Goal: Task Accomplishment & Management: Use online tool/utility

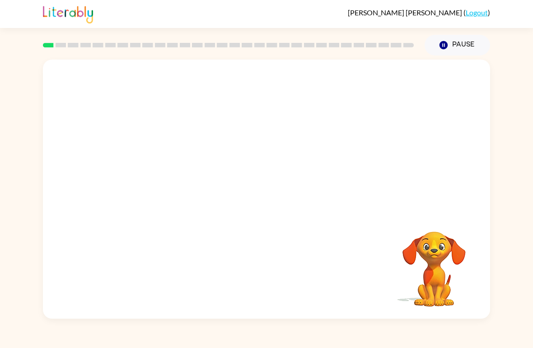
click at [432, 287] on video "Your browser must support playing .mp4 files to use Literably. Please try using…" at bounding box center [434, 263] width 90 height 90
click at [239, 146] on video "Your browser must support playing .mp4 files to use Literably. Please try using…" at bounding box center [266, 136] width 447 height 153
click at [293, 171] on video "Your browser must support playing .mp4 files to use Literably. Please try using…" at bounding box center [266, 136] width 447 height 153
click at [321, 135] on video "Your browser must support playing .mp4 files to use Literably. Please try using…" at bounding box center [266, 136] width 447 height 153
click at [262, 191] on div at bounding box center [266, 193] width 58 height 33
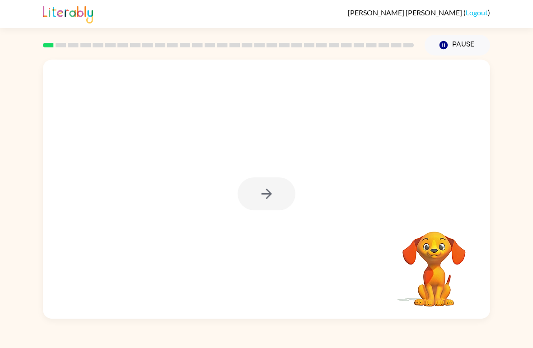
click at [262, 191] on div at bounding box center [266, 193] width 58 height 33
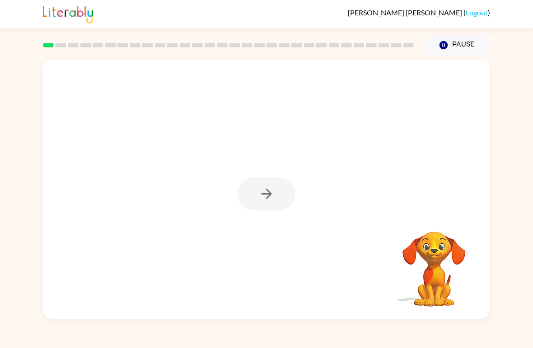
click at [262, 191] on div at bounding box center [266, 193] width 58 height 33
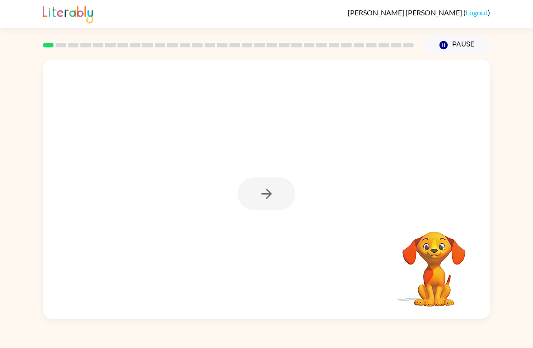
click at [262, 191] on div at bounding box center [266, 193] width 58 height 33
click at [262, 191] on icon "button" at bounding box center [267, 194] width 16 height 16
click at [262, 191] on div at bounding box center [266, 136] width 447 height 153
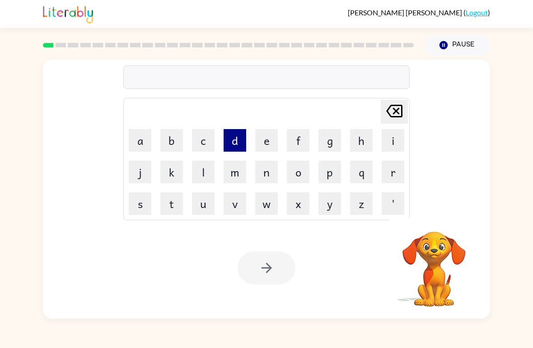
click at [239, 150] on button "d" at bounding box center [235, 140] width 23 height 23
click at [400, 143] on button "i" at bounding box center [393, 140] width 23 height 23
click at [140, 209] on button "s" at bounding box center [140, 203] width 23 height 23
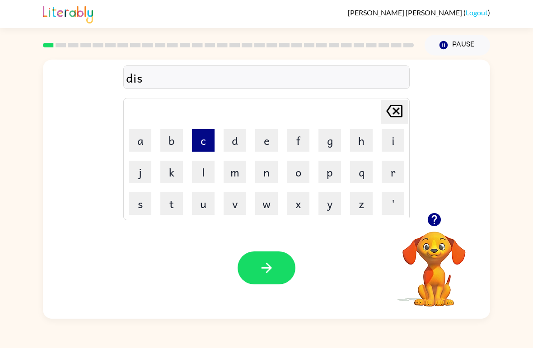
click at [197, 139] on button "c" at bounding box center [203, 140] width 23 height 23
click at [297, 170] on button "o" at bounding box center [298, 172] width 23 height 23
click at [234, 206] on button "v" at bounding box center [235, 203] width 23 height 23
click at [270, 133] on button "e" at bounding box center [266, 140] width 23 height 23
click at [385, 171] on button "r" at bounding box center [393, 172] width 23 height 23
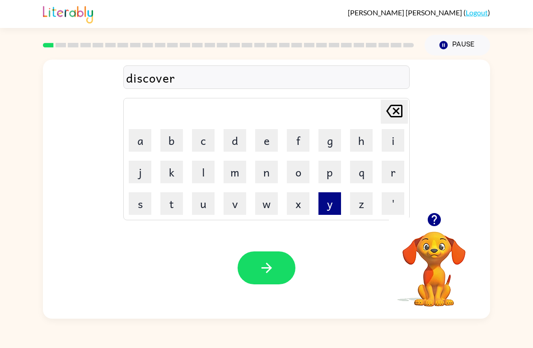
click at [337, 203] on button "y" at bounding box center [329, 203] width 23 height 23
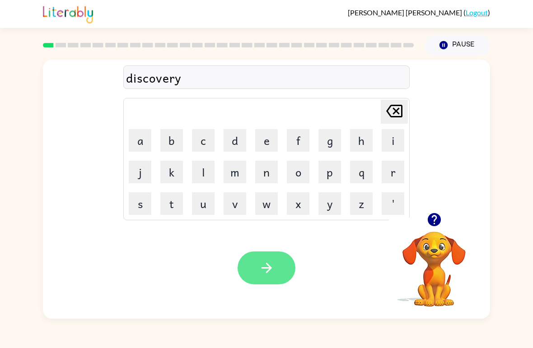
click at [268, 274] on icon "button" at bounding box center [267, 268] width 16 height 16
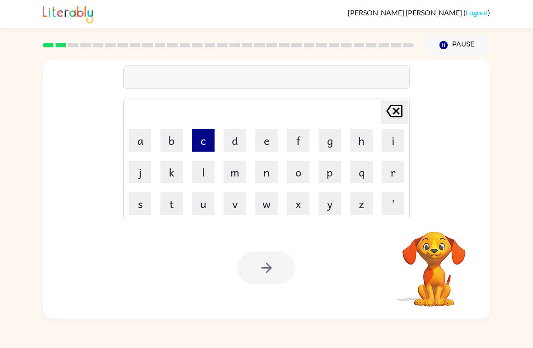
click at [205, 142] on button "c" at bounding box center [203, 140] width 23 height 23
click at [288, 172] on button "o" at bounding box center [298, 172] width 23 height 23
click at [235, 172] on button "m" at bounding box center [235, 172] width 23 height 23
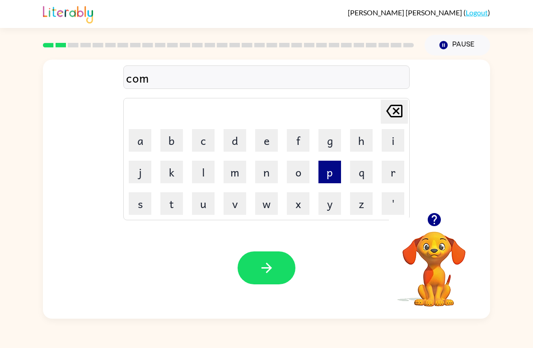
click at [327, 170] on button "p" at bounding box center [329, 172] width 23 height 23
click at [204, 173] on button "l" at bounding box center [203, 172] width 23 height 23
click at [265, 135] on button "e" at bounding box center [266, 140] width 23 height 23
click at [297, 205] on button "x" at bounding box center [298, 203] width 23 height 23
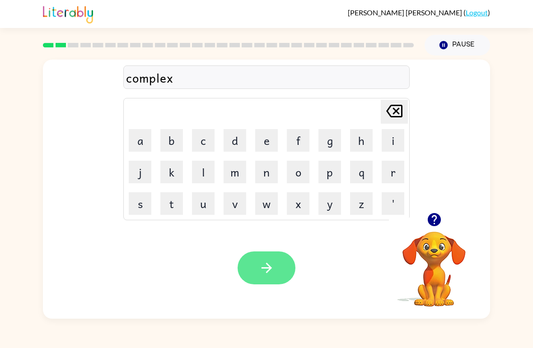
click at [276, 273] on button "button" at bounding box center [266, 267] width 58 height 33
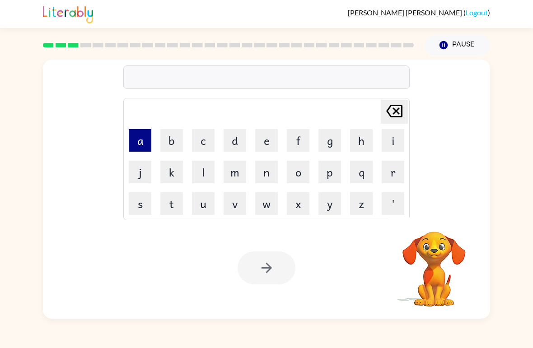
click at [140, 136] on button "a" at bounding box center [140, 140] width 23 height 23
click at [209, 135] on button "c" at bounding box center [203, 140] width 23 height 23
click at [294, 170] on button "o" at bounding box center [298, 172] width 23 height 23
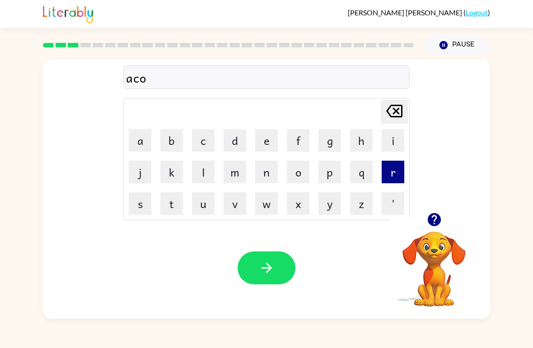
click at [388, 173] on button "r" at bounding box center [393, 172] width 23 height 23
click at [270, 171] on button "n" at bounding box center [266, 172] width 23 height 23
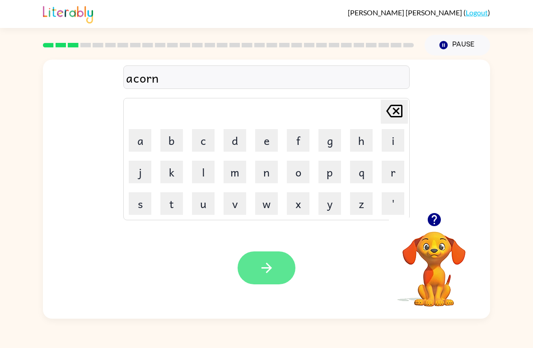
click at [259, 266] on icon "button" at bounding box center [267, 268] width 16 height 16
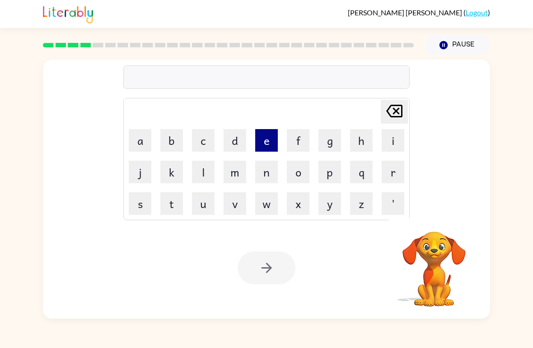
click at [265, 135] on button "e" at bounding box center [266, 140] width 23 height 23
click at [207, 172] on button "l" at bounding box center [203, 172] width 23 height 23
click at [394, 138] on button "i" at bounding box center [393, 140] width 23 height 23
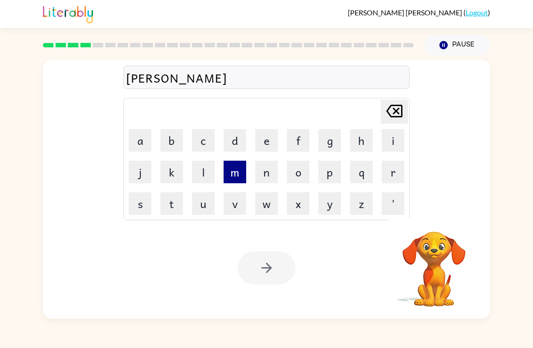
click at [237, 174] on button "m" at bounding box center [235, 172] width 23 height 23
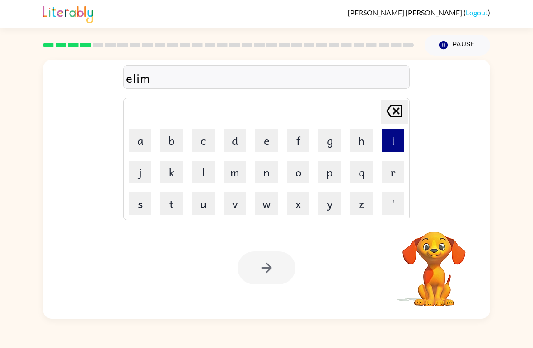
click at [392, 141] on button "i" at bounding box center [393, 140] width 23 height 23
click at [267, 175] on button "n" at bounding box center [266, 172] width 23 height 23
click at [146, 135] on button "a" at bounding box center [140, 140] width 23 height 23
click at [172, 200] on button "t" at bounding box center [171, 203] width 23 height 23
click at [270, 144] on button "e" at bounding box center [266, 140] width 23 height 23
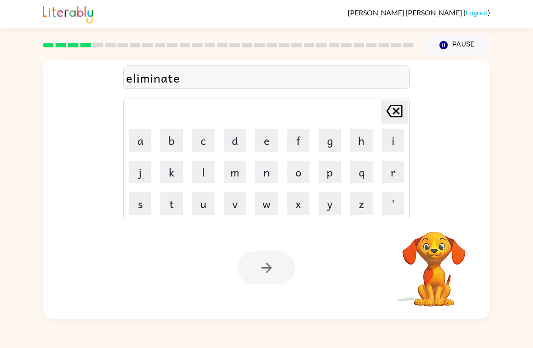
click at [413, 239] on video "Your browser must support playing .mp4 files to use Literably. Please try using…" at bounding box center [434, 263] width 90 height 90
click at [443, 253] on video "Your browser must support playing .mp4 files to use Literably. Please try using…" at bounding box center [434, 263] width 90 height 90
click at [448, 247] on video "Your browser must support playing .mp4 files to use Literably. Please try using…" at bounding box center [434, 263] width 90 height 90
click at [439, 260] on video "Your browser must support playing .mp4 files to use Literably. Please try using…" at bounding box center [434, 263] width 90 height 90
click at [442, 251] on video "Your browser must support playing .mp4 files to use Literably. Please try using…" at bounding box center [434, 263] width 90 height 90
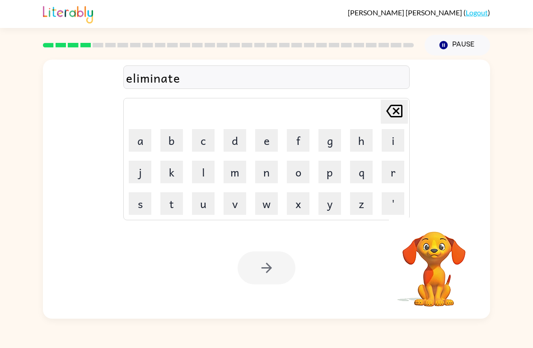
click at [438, 267] on video "Your browser must support playing .mp4 files to use Literably. Please try using…" at bounding box center [434, 263] width 90 height 90
click at [439, 265] on video "Your browser must support playing .mp4 files to use Literably. Please try using…" at bounding box center [434, 263] width 90 height 90
click at [442, 264] on video "Your browser must support playing .mp4 files to use Literably. Please try using…" at bounding box center [434, 263] width 90 height 90
click at [440, 254] on video "Your browser must support playing .mp4 files to use Literably. Please try using…" at bounding box center [434, 263] width 90 height 90
click at [452, 43] on button "Pause Pause" at bounding box center [456, 45] width 65 height 21
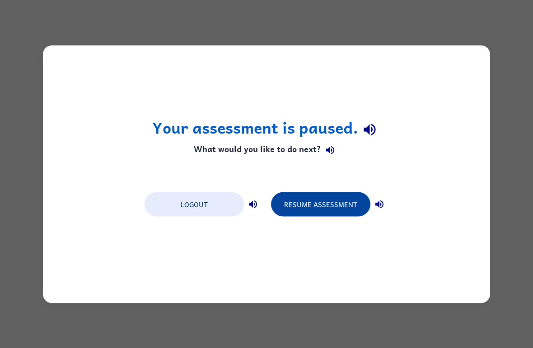
click at [345, 201] on button "Resume Assessment" at bounding box center [320, 204] width 99 height 24
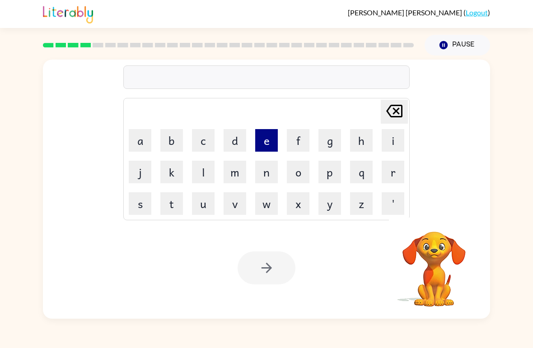
click at [267, 134] on button "e" at bounding box center [266, 140] width 23 height 23
click at [204, 174] on button "l" at bounding box center [203, 172] width 23 height 23
click at [392, 141] on button "i" at bounding box center [393, 140] width 23 height 23
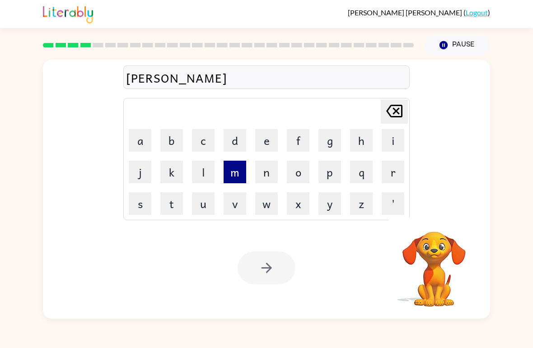
click at [233, 173] on button "m" at bounding box center [235, 172] width 23 height 23
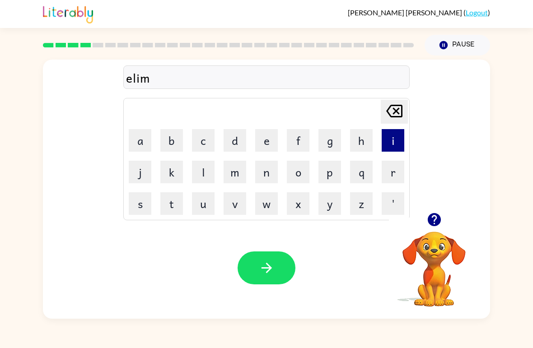
click at [387, 139] on button "i" at bounding box center [393, 140] width 23 height 23
click at [265, 173] on button "n" at bounding box center [266, 172] width 23 height 23
click at [140, 138] on button "a" at bounding box center [140, 140] width 23 height 23
click at [169, 208] on button "t" at bounding box center [171, 203] width 23 height 23
click at [262, 138] on button "e" at bounding box center [266, 140] width 23 height 23
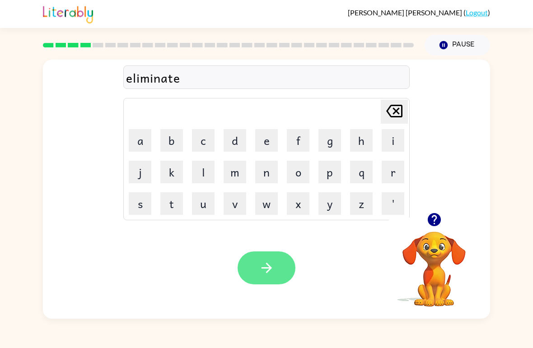
click at [272, 270] on icon "button" at bounding box center [267, 268] width 16 height 16
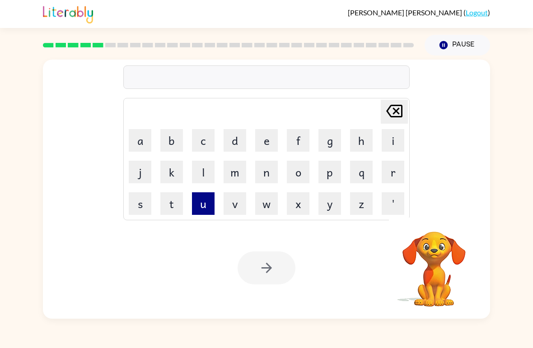
click at [196, 200] on button "u" at bounding box center [203, 203] width 23 height 23
click at [265, 173] on button "n" at bounding box center [266, 172] width 23 height 23
click at [387, 136] on button "i" at bounding box center [393, 140] width 23 height 23
click at [227, 205] on button "v" at bounding box center [235, 203] width 23 height 23
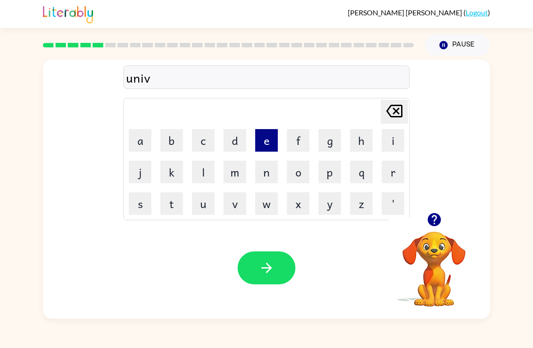
click at [270, 138] on button "e" at bounding box center [266, 140] width 23 height 23
click at [392, 168] on button "r" at bounding box center [393, 172] width 23 height 23
click at [140, 205] on button "s" at bounding box center [140, 203] width 23 height 23
click at [140, 137] on button "a" at bounding box center [140, 140] width 23 height 23
click at [205, 174] on button "l" at bounding box center [203, 172] width 23 height 23
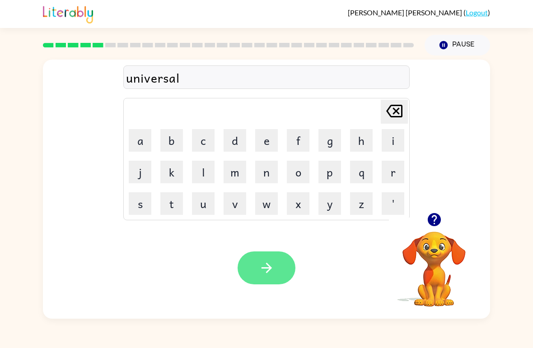
click at [284, 274] on button "button" at bounding box center [266, 267] width 58 height 33
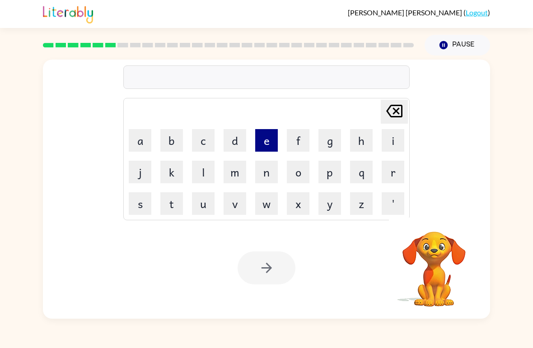
click at [263, 137] on button "e" at bounding box center [266, 140] width 23 height 23
click at [268, 168] on button "n" at bounding box center [266, 172] width 23 height 23
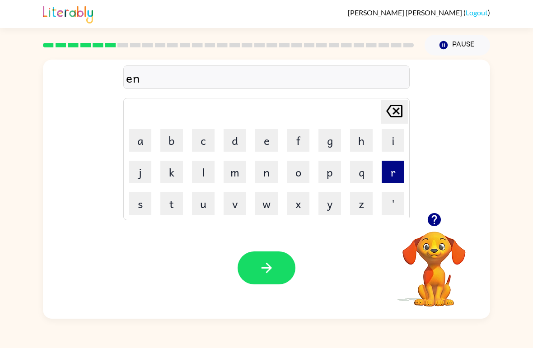
click at [395, 174] on button "r" at bounding box center [393, 172] width 23 height 23
click at [233, 173] on button "m" at bounding box center [235, 172] width 23 height 23
click at [267, 142] on button "e" at bounding box center [266, 140] width 23 height 23
click at [140, 210] on button "s" at bounding box center [140, 203] width 23 height 23
click at [396, 115] on icon "[PERSON_NAME] last character input" at bounding box center [394, 111] width 22 height 22
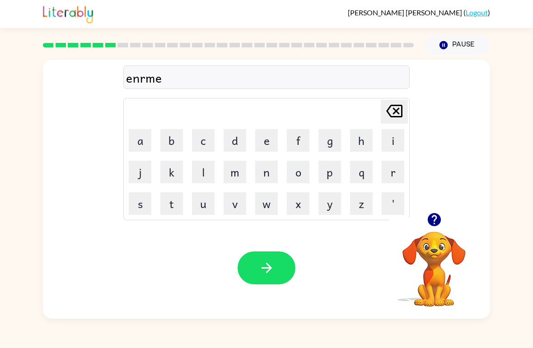
click at [396, 115] on icon "[PERSON_NAME] last character input" at bounding box center [394, 111] width 22 height 22
click at [400, 113] on icon "[PERSON_NAME] last character input" at bounding box center [394, 111] width 22 height 22
click at [393, 108] on icon "[PERSON_NAME] last character input" at bounding box center [394, 111] width 22 height 22
click at [300, 172] on button "o" at bounding box center [298, 172] width 23 height 23
click at [393, 170] on button "r" at bounding box center [393, 172] width 23 height 23
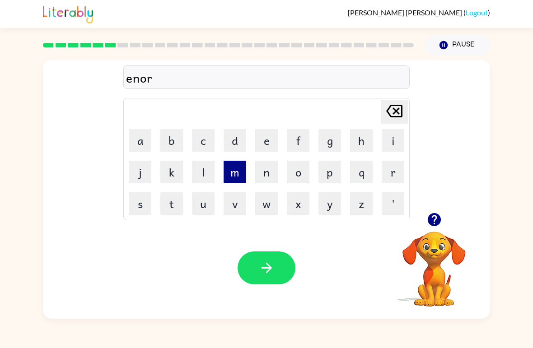
click at [233, 172] on button "m" at bounding box center [235, 172] width 23 height 23
click at [268, 137] on button "e" at bounding box center [266, 140] width 23 height 23
click at [142, 200] on button "s" at bounding box center [140, 203] width 23 height 23
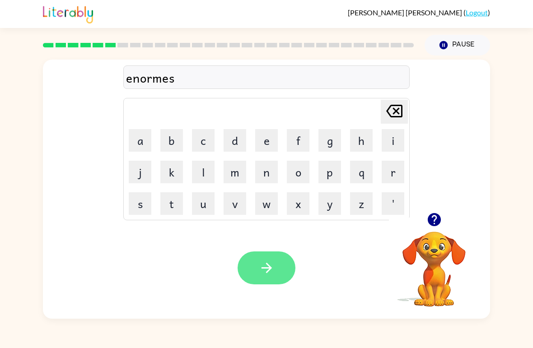
click at [271, 272] on icon "button" at bounding box center [267, 268] width 16 height 16
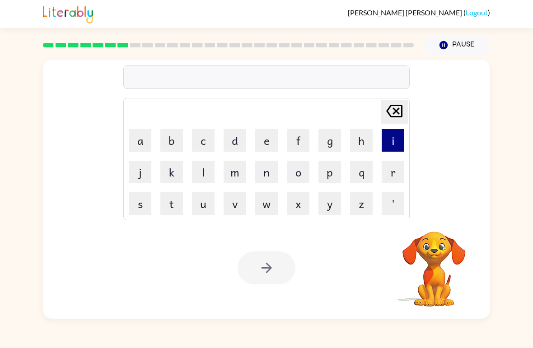
click at [396, 130] on button "i" at bounding box center [393, 140] width 23 height 23
click at [263, 173] on button "n" at bounding box center [266, 172] width 23 height 23
click at [202, 138] on button "c" at bounding box center [203, 140] width 23 height 23
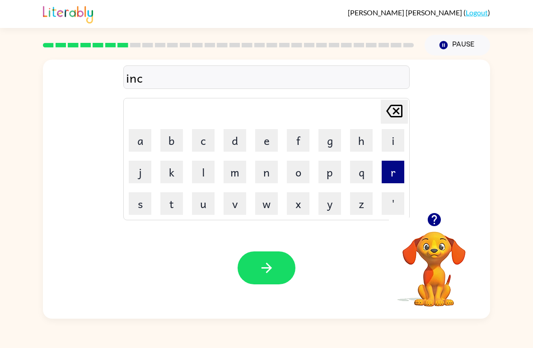
click at [395, 171] on button "r" at bounding box center [393, 172] width 23 height 23
click at [267, 139] on button "e" at bounding box center [266, 140] width 23 height 23
click at [232, 140] on button "d" at bounding box center [235, 140] width 23 height 23
click at [391, 141] on button "i" at bounding box center [393, 140] width 23 height 23
click at [171, 140] on button "b" at bounding box center [171, 140] width 23 height 23
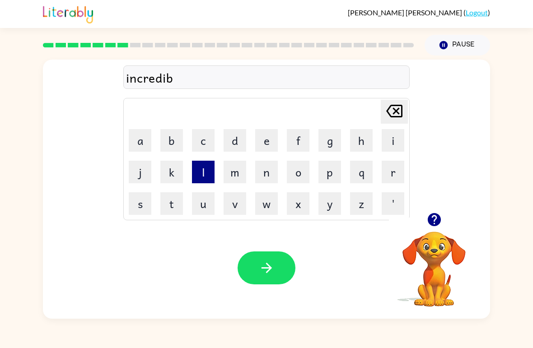
click at [204, 171] on button "l" at bounding box center [203, 172] width 23 height 23
click at [258, 144] on button "e" at bounding box center [266, 140] width 23 height 23
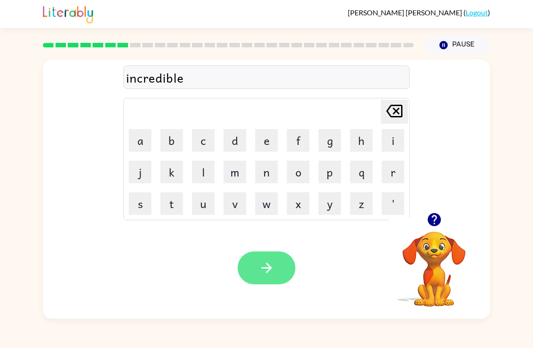
click at [284, 270] on button "button" at bounding box center [266, 267] width 58 height 33
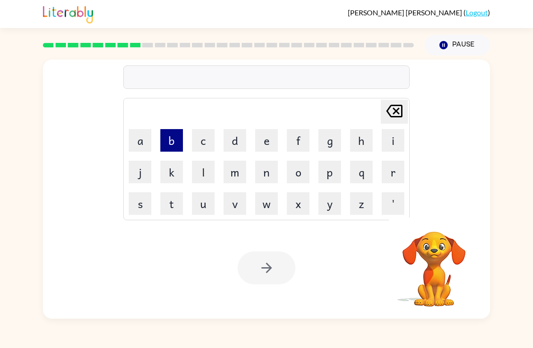
click at [174, 143] on button "b" at bounding box center [171, 140] width 23 height 23
click at [202, 175] on button "l" at bounding box center [203, 172] width 23 height 23
click at [292, 176] on button "o" at bounding box center [298, 172] width 23 height 23
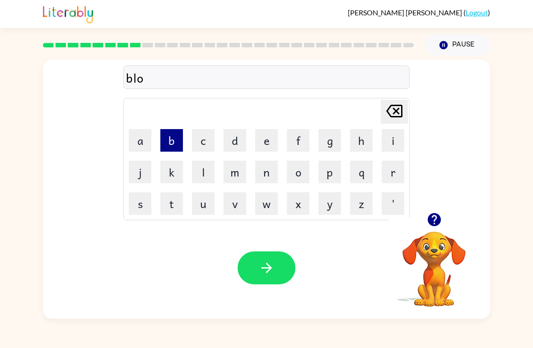
click at [174, 140] on button "b" at bounding box center [171, 140] width 23 height 23
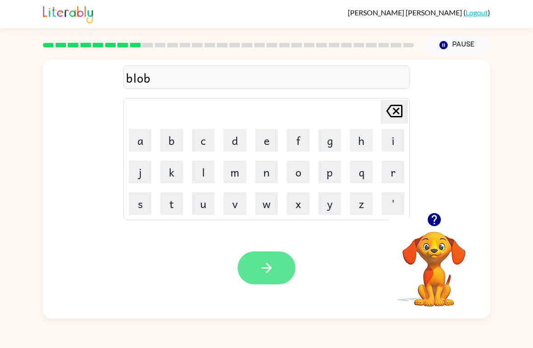
click at [278, 270] on button "button" at bounding box center [266, 267] width 58 height 33
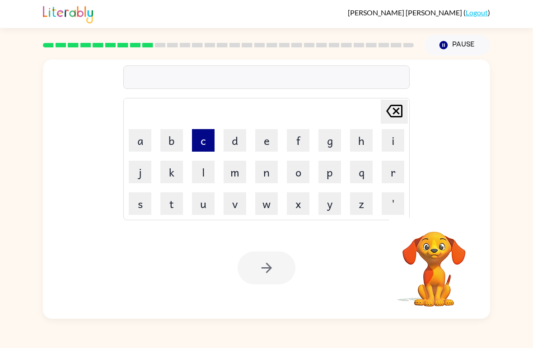
click at [204, 141] on button "c" at bounding box center [203, 140] width 23 height 23
click at [393, 170] on button "r" at bounding box center [393, 172] width 23 height 23
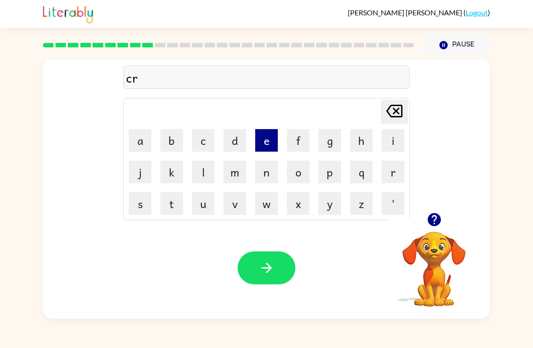
click at [263, 143] on button "e" at bounding box center [266, 140] width 23 height 23
click at [138, 135] on button "a" at bounding box center [140, 140] width 23 height 23
click at [176, 204] on button "t" at bounding box center [171, 203] width 23 height 23
click at [392, 140] on button "i" at bounding box center [393, 140] width 23 height 23
click at [268, 172] on button "n" at bounding box center [266, 172] width 23 height 23
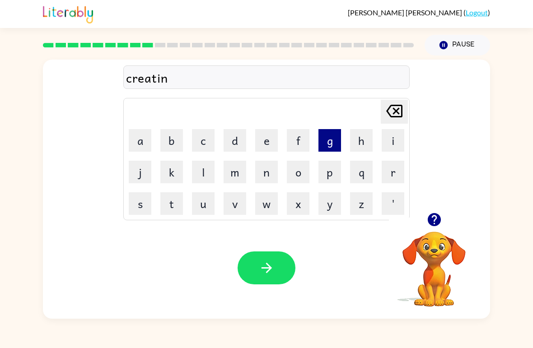
click at [331, 139] on button "g" at bounding box center [329, 140] width 23 height 23
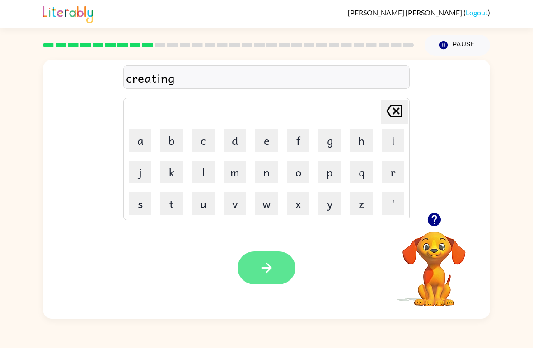
click at [280, 264] on button "button" at bounding box center [266, 267] width 58 height 33
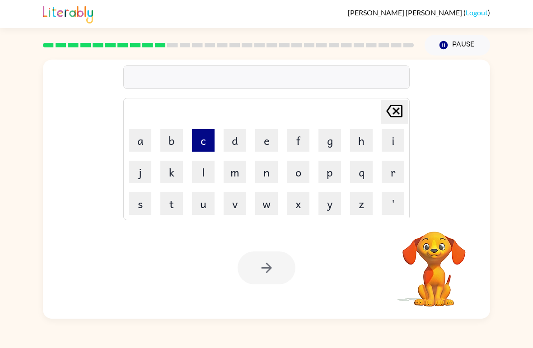
click at [205, 146] on button "c" at bounding box center [203, 140] width 23 height 23
click at [393, 176] on button "r" at bounding box center [393, 172] width 23 height 23
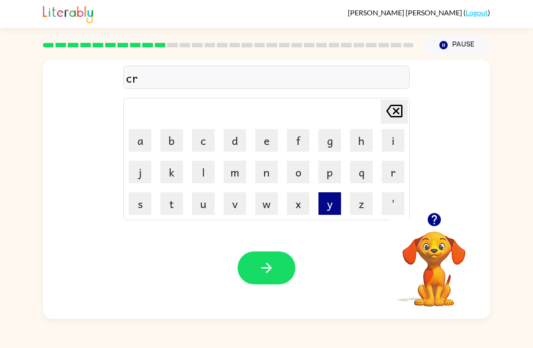
click at [330, 206] on button "y" at bounding box center [329, 203] width 23 height 23
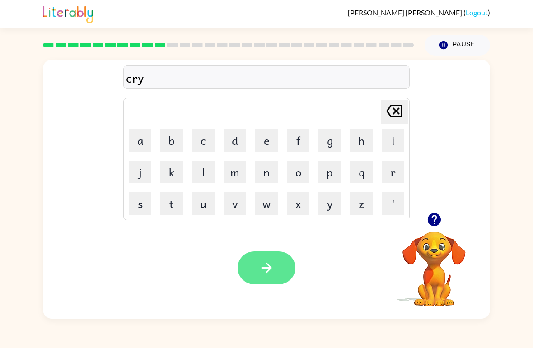
click at [275, 272] on button "button" at bounding box center [266, 267] width 58 height 33
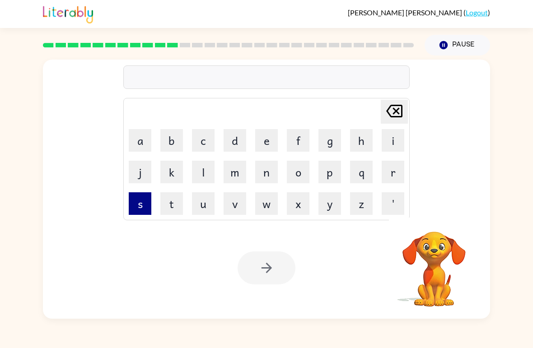
click at [146, 200] on button "s" at bounding box center [140, 203] width 23 height 23
click at [203, 138] on button "c" at bounding box center [203, 140] width 23 height 23
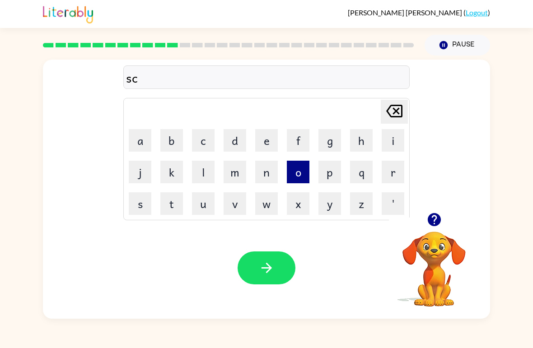
click at [296, 166] on button "o" at bounding box center [298, 172] width 23 height 23
click at [205, 176] on button "l" at bounding box center [203, 172] width 23 height 23
click at [268, 143] on button "e" at bounding box center [266, 140] width 23 height 23
click at [392, 107] on icon at bounding box center [394, 111] width 16 height 13
click at [391, 107] on icon at bounding box center [394, 111] width 16 height 13
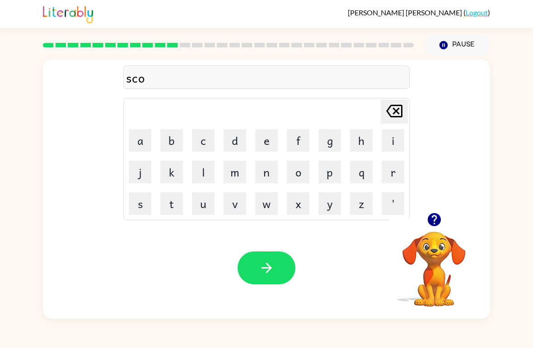
click at [394, 109] on icon at bounding box center [394, 111] width 16 height 13
click at [396, 173] on button "r" at bounding box center [393, 172] width 23 height 23
click at [297, 170] on button "o" at bounding box center [298, 172] width 23 height 23
click at [205, 177] on button "l" at bounding box center [203, 172] width 23 height 23
click at [270, 142] on button "e" at bounding box center [266, 140] width 23 height 23
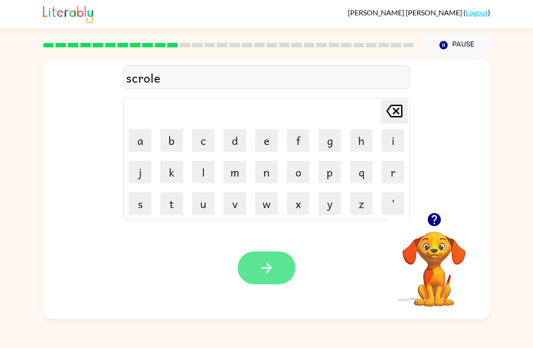
click at [281, 269] on button "button" at bounding box center [266, 267] width 58 height 33
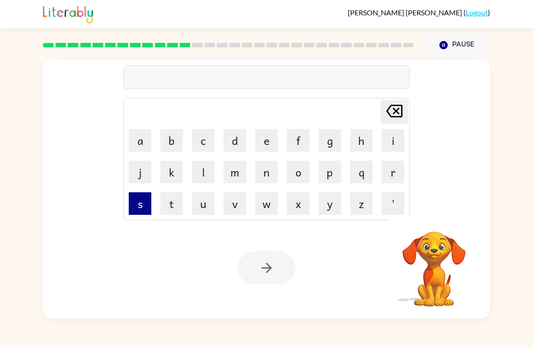
click at [143, 207] on button "s" at bounding box center [140, 203] width 23 height 23
click at [232, 168] on button "m" at bounding box center [235, 172] width 23 height 23
click at [143, 143] on button "a" at bounding box center [140, 140] width 23 height 23
click at [202, 171] on button "l" at bounding box center [203, 172] width 23 height 23
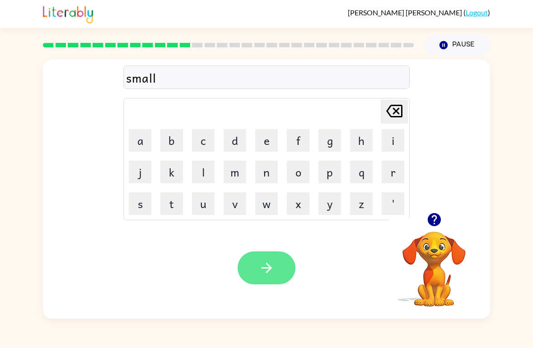
click at [276, 261] on button "button" at bounding box center [266, 267] width 58 height 33
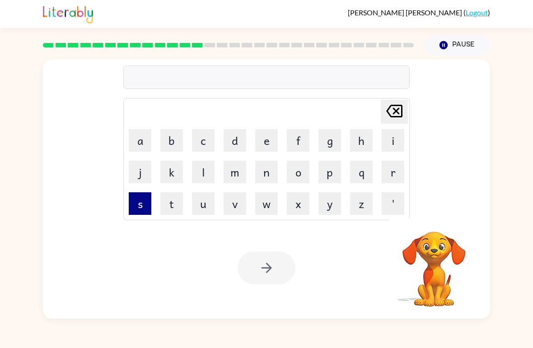
click at [147, 201] on button "s" at bounding box center [140, 203] width 23 height 23
click at [177, 205] on button "t" at bounding box center [171, 203] width 23 height 23
click at [139, 140] on button "a" at bounding box center [140, 140] width 23 height 23
click at [172, 136] on button "b" at bounding box center [171, 140] width 23 height 23
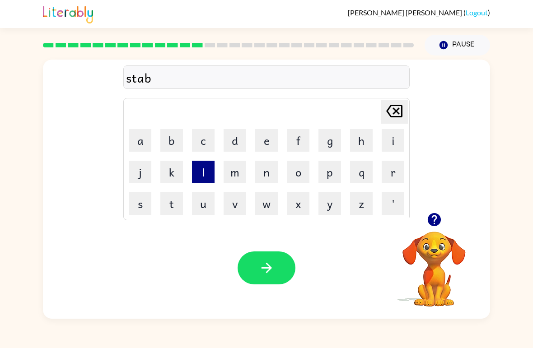
click at [200, 174] on button "l" at bounding box center [203, 172] width 23 height 23
click at [264, 144] on button "e" at bounding box center [266, 140] width 23 height 23
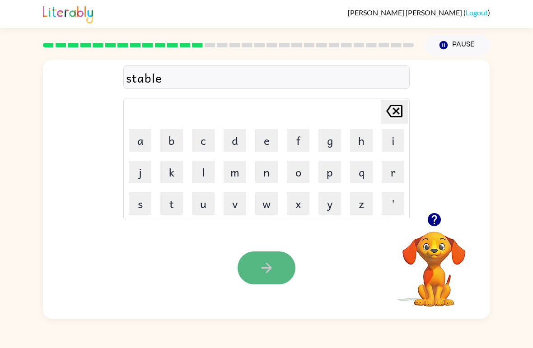
click at [277, 269] on button "button" at bounding box center [266, 267] width 58 height 33
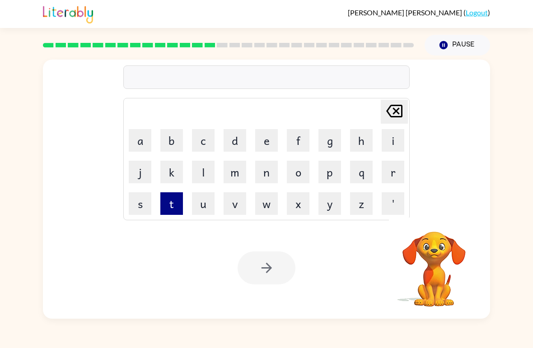
click at [172, 201] on button "t" at bounding box center [171, 203] width 23 height 23
click at [394, 170] on button "r" at bounding box center [393, 172] width 23 height 23
click at [145, 144] on button "a" at bounding box center [140, 140] width 23 height 23
click at [330, 174] on button "p" at bounding box center [329, 172] width 23 height 23
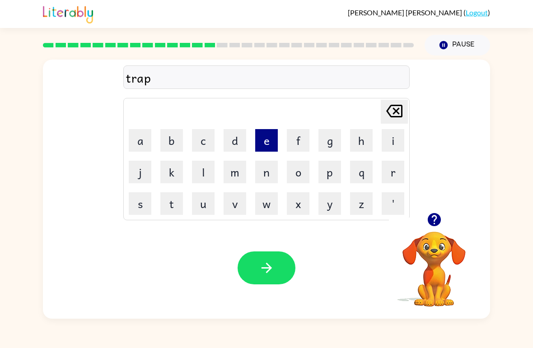
click at [260, 136] on button "e" at bounding box center [266, 140] width 23 height 23
click at [237, 146] on button "d" at bounding box center [235, 140] width 23 height 23
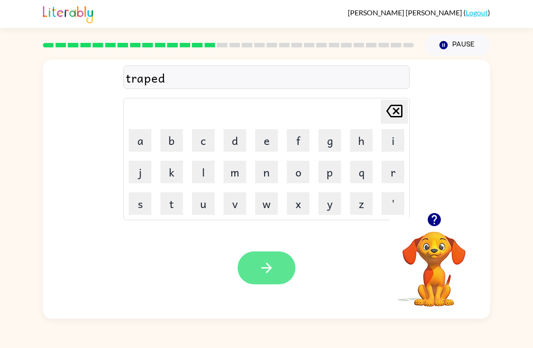
click at [280, 275] on button "button" at bounding box center [266, 267] width 58 height 33
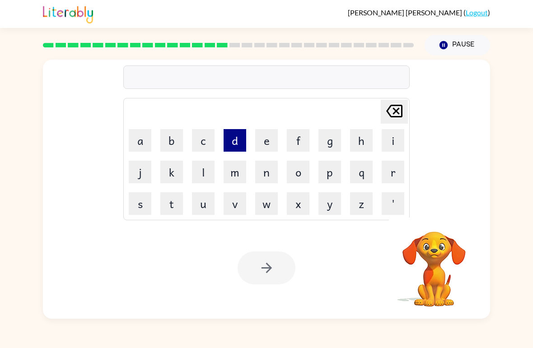
click at [236, 138] on button "d" at bounding box center [235, 140] width 23 height 23
click at [295, 173] on button "o" at bounding box center [298, 172] width 23 height 23
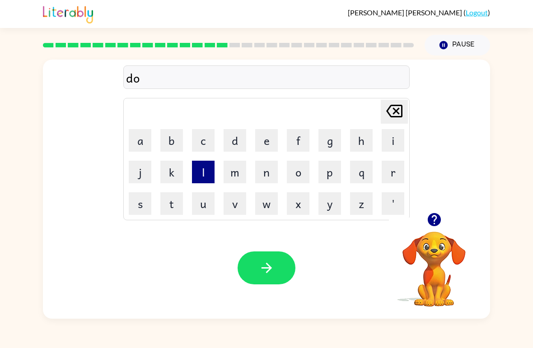
click at [203, 169] on button "l" at bounding box center [203, 172] width 23 height 23
click at [202, 168] on button "l" at bounding box center [203, 172] width 23 height 23
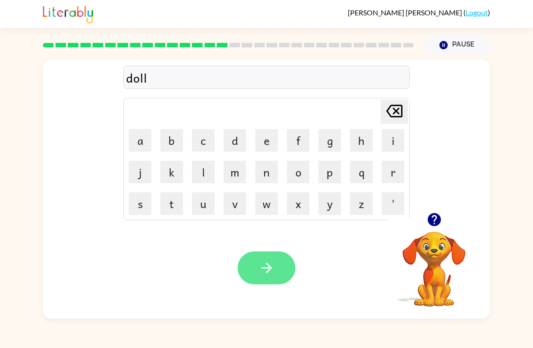
click at [275, 270] on button "button" at bounding box center [266, 267] width 58 height 33
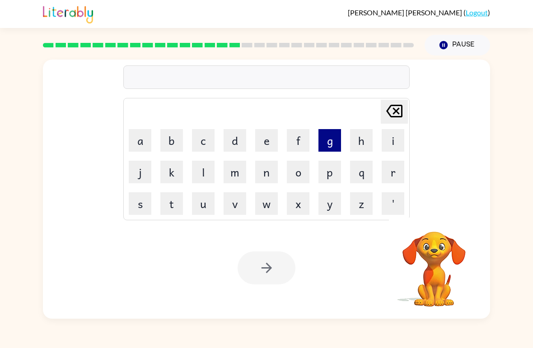
click at [330, 137] on button "g" at bounding box center [329, 140] width 23 height 23
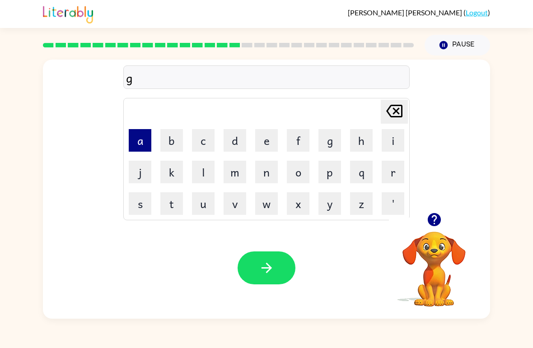
click at [139, 138] on button "a" at bounding box center [140, 140] width 23 height 23
click at [391, 171] on button "r" at bounding box center [393, 172] width 23 height 23
click at [202, 179] on button "l" at bounding box center [203, 172] width 23 height 23
click at [201, 135] on button "c" at bounding box center [203, 140] width 23 height 23
click at [399, 107] on icon "[PERSON_NAME] last character input" at bounding box center [394, 111] width 22 height 22
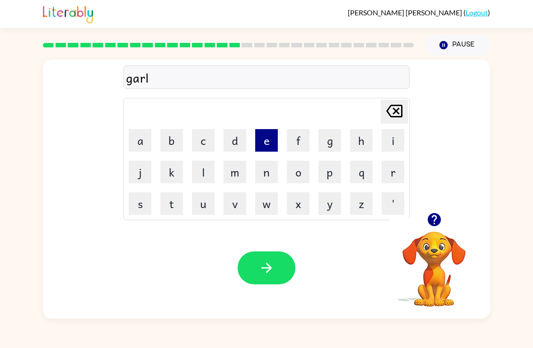
click at [266, 145] on button "e" at bounding box center [266, 140] width 23 height 23
click at [207, 145] on button "c" at bounding box center [203, 140] width 23 height 23
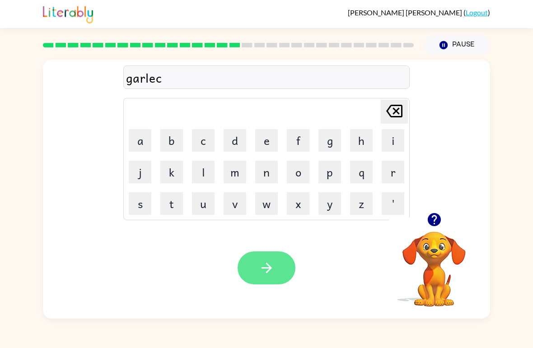
click at [254, 273] on button "button" at bounding box center [266, 267] width 58 height 33
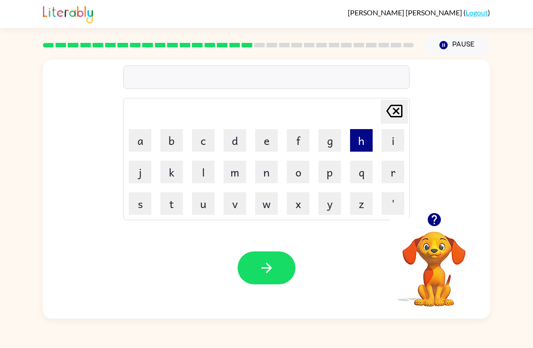
click at [359, 138] on button "h" at bounding box center [361, 140] width 23 height 23
click at [270, 132] on button "e" at bounding box center [266, 140] width 23 height 23
click at [144, 140] on button "a" at bounding box center [140, 140] width 23 height 23
click at [142, 200] on button "s" at bounding box center [140, 203] width 23 height 23
click at [396, 108] on icon "[PERSON_NAME] last character input" at bounding box center [394, 111] width 22 height 22
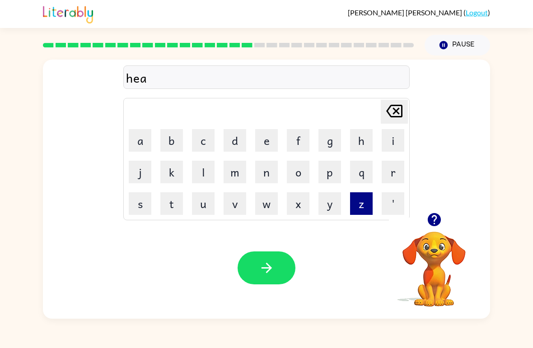
click at [360, 200] on button "z" at bounding box center [361, 203] width 23 height 23
click at [436, 253] on video "Your browser must support playing .mp4 files to use Literably. Please try using…" at bounding box center [434, 263] width 90 height 90
click at [436, 218] on icon "button" at bounding box center [434, 220] width 16 height 16
click at [327, 200] on button "y" at bounding box center [329, 203] width 23 height 23
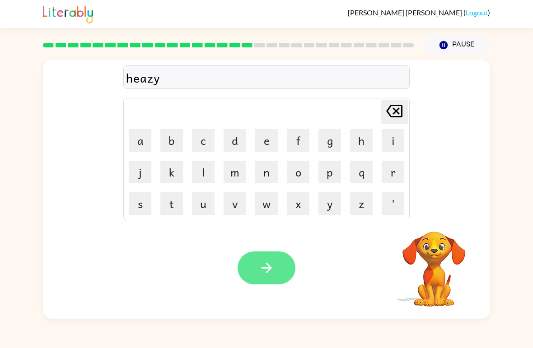
click at [248, 269] on button "button" at bounding box center [266, 267] width 58 height 33
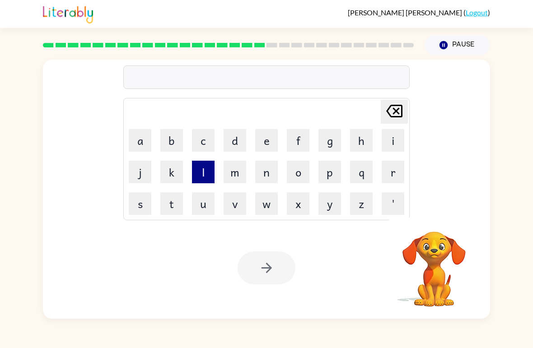
click at [204, 169] on button "l" at bounding box center [203, 172] width 23 height 23
click at [294, 175] on button "o" at bounding box center [298, 172] width 23 height 23
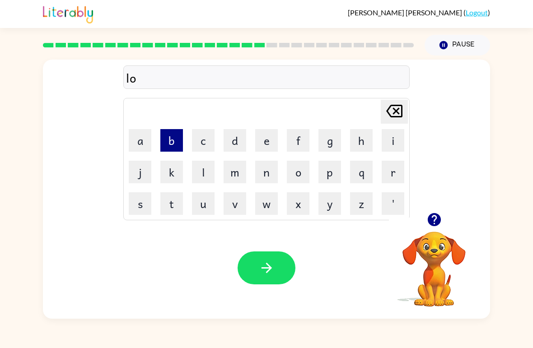
click at [171, 140] on button "b" at bounding box center [171, 140] width 23 height 23
click at [267, 141] on button "e" at bounding box center [266, 140] width 23 height 23
click at [393, 172] on button "r" at bounding box center [393, 172] width 23 height 23
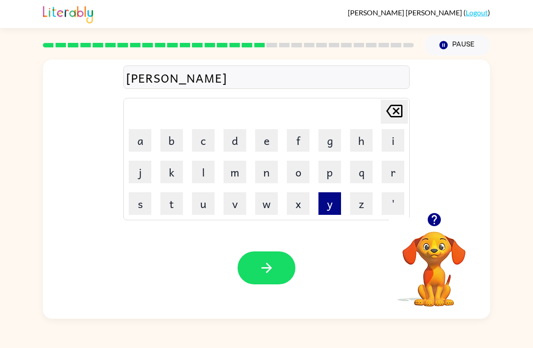
click at [326, 207] on button "y" at bounding box center [329, 203] width 23 height 23
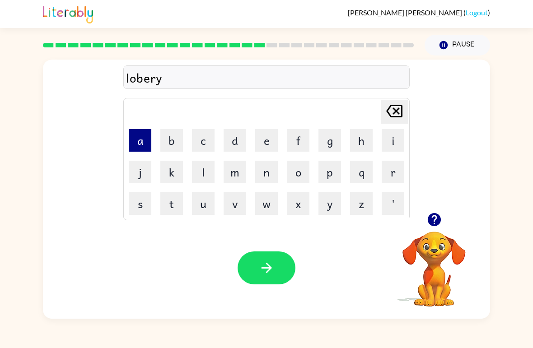
click at [143, 143] on button "a" at bounding box center [140, 140] width 23 height 23
click at [389, 176] on button "r" at bounding box center [393, 172] width 23 height 23
click at [176, 138] on button "b" at bounding box center [171, 140] width 23 height 23
click at [389, 114] on icon at bounding box center [394, 111] width 16 height 13
click at [233, 137] on button "d" at bounding box center [235, 140] width 23 height 23
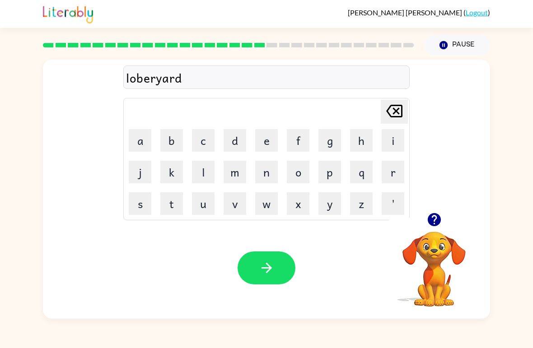
click at [395, 108] on icon "[PERSON_NAME] last character input" at bounding box center [394, 111] width 22 height 22
click at [401, 105] on icon "[PERSON_NAME] last character input" at bounding box center [394, 111] width 22 height 22
click at [402, 106] on icon "[PERSON_NAME] last character input" at bounding box center [394, 111] width 22 height 22
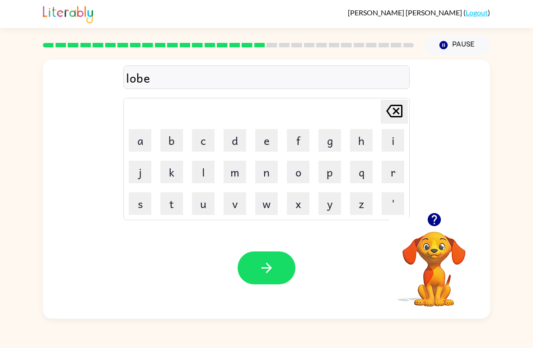
click at [402, 106] on icon at bounding box center [394, 111] width 16 height 13
click at [405, 104] on button "[PERSON_NAME] last character input" at bounding box center [394, 112] width 27 height 24
click at [234, 177] on button "m" at bounding box center [235, 172] width 23 height 23
click at [177, 140] on button "b" at bounding box center [171, 140] width 23 height 23
click at [267, 135] on button "e" at bounding box center [266, 140] width 23 height 23
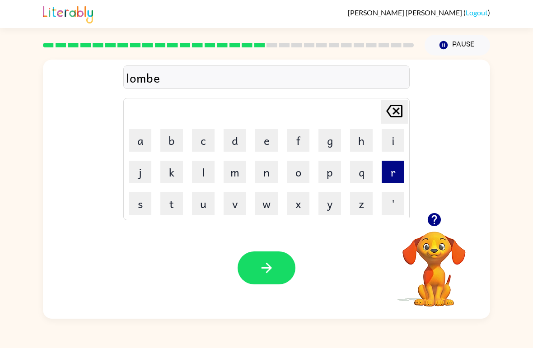
click at [394, 169] on button "r" at bounding box center [393, 172] width 23 height 23
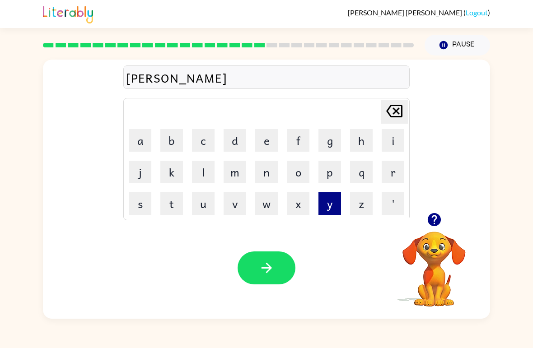
click at [333, 202] on button "y" at bounding box center [329, 203] width 23 height 23
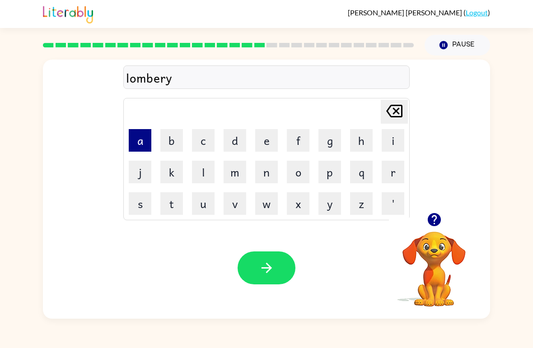
click at [144, 135] on button "a" at bounding box center [140, 140] width 23 height 23
click at [396, 177] on button "r" at bounding box center [393, 172] width 23 height 23
click at [243, 143] on button "d" at bounding box center [235, 140] width 23 height 23
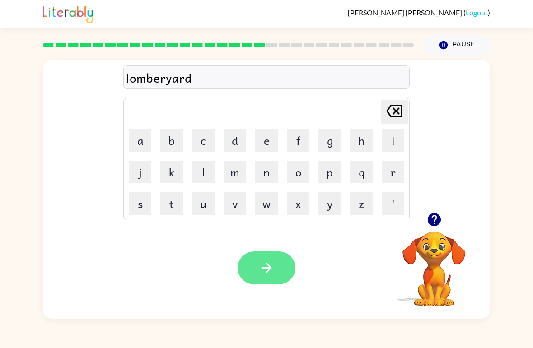
click at [257, 266] on button "button" at bounding box center [266, 267] width 58 height 33
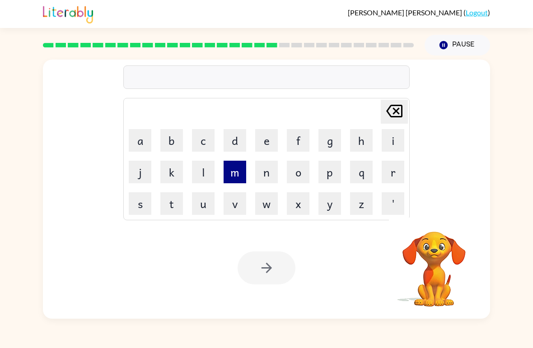
click at [235, 167] on button "m" at bounding box center [235, 172] width 23 height 23
click at [136, 139] on button "a" at bounding box center [140, 140] width 23 height 23
click at [142, 208] on button "s" at bounding box center [140, 203] width 23 height 23
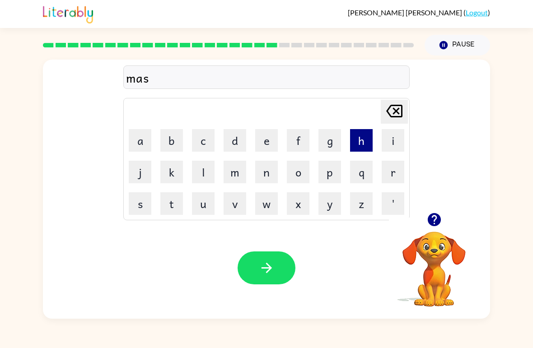
click at [357, 139] on button "h" at bounding box center [361, 140] width 23 height 23
click at [267, 143] on button "e" at bounding box center [266, 140] width 23 height 23
click at [239, 144] on button "d" at bounding box center [235, 140] width 23 height 23
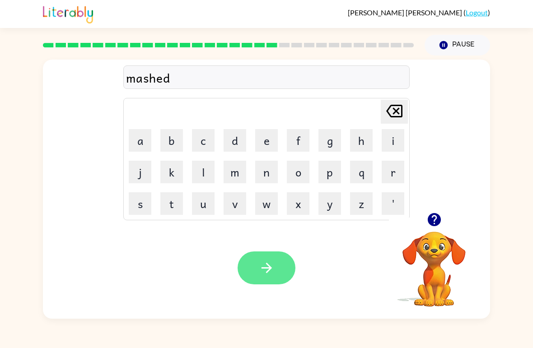
click at [276, 269] on button "button" at bounding box center [266, 267] width 58 height 33
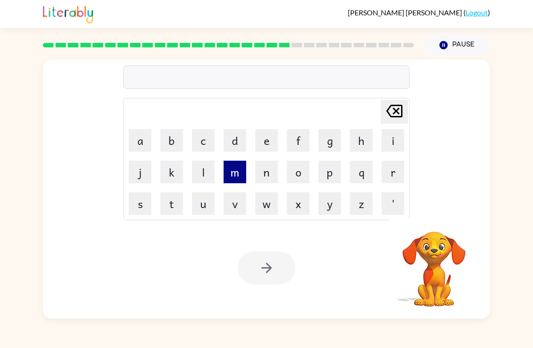
click at [240, 174] on button "m" at bounding box center [235, 172] width 23 height 23
click at [301, 168] on button "o" at bounding box center [298, 172] width 23 height 23
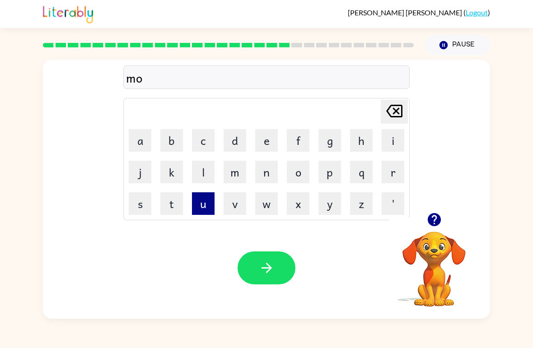
click at [205, 201] on button "u" at bounding box center [203, 203] width 23 height 23
click at [175, 203] on button "t" at bounding box center [171, 203] width 23 height 23
click at [360, 140] on button "h" at bounding box center [361, 140] width 23 height 23
click at [427, 223] on icon "button" at bounding box center [434, 220] width 16 height 16
click at [298, 143] on button "f" at bounding box center [298, 140] width 23 height 23
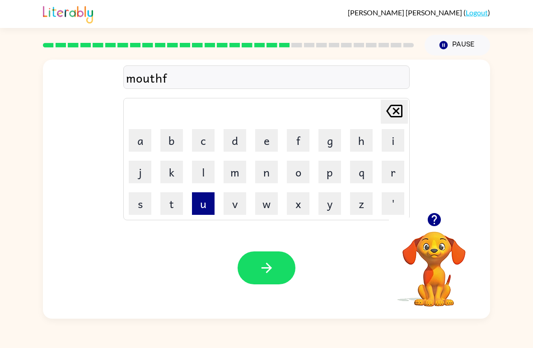
click at [204, 200] on button "u" at bounding box center [203, 203] width 23 height 23
click at [265, 171] on button "n" at bounding box center [266, 172] width 23 height 23
click at [204, 139] on button "c" at bounding box center [203, 140] width 23 height 23
click at [172, 204] on button "t" at bounding box center [171, 203] width 23 height 23
click at [389, 140] on button "i" at bounding box center [393, 140] width 23 height 23
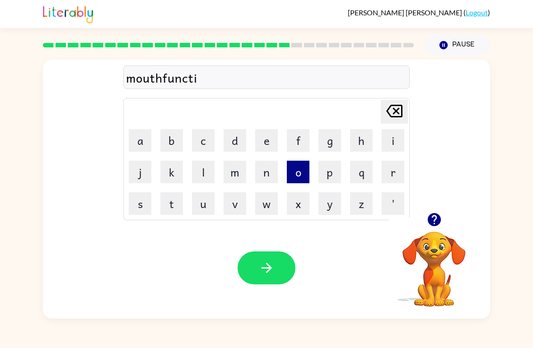
click at [299, 177] on button "o" at bounding box center [298, 172] width 23 height 23
click at [270, 180] on button "n" at bounding box center [266, 172] width 23 height 23
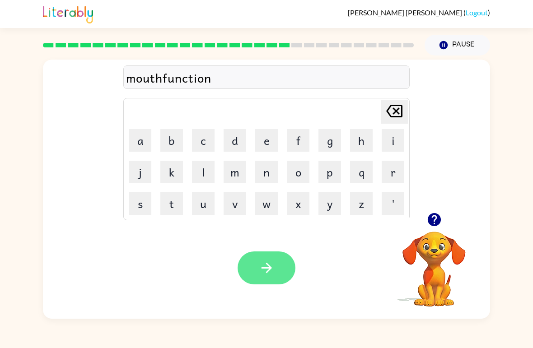
click at [282, 268] on button "button" at bounding box center [266, 267] width 58 height 33
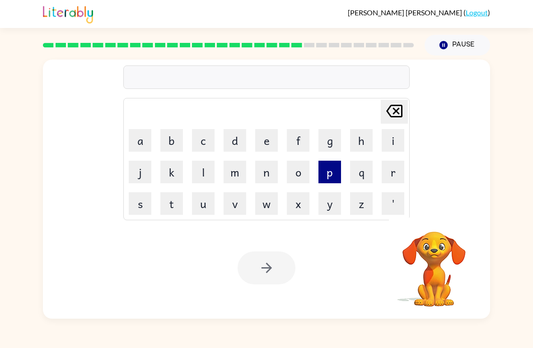
click at [329, 170] on button "p" at bounding box center [329, 172] width 23 height 23
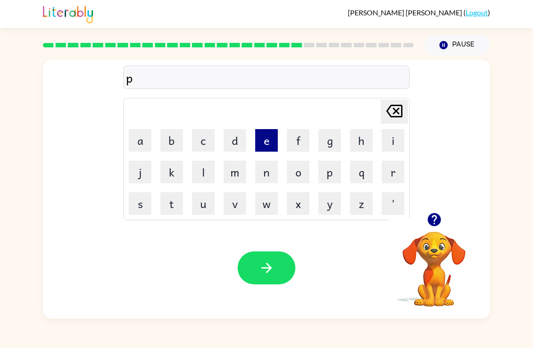
click at [270, 140] on button "e" at bounding box center [266, 140] width 23 height 23
click at [394, 175] on button "r" at bounding box center [393, 172] width 23 height 23
click at [237, 199] on button "v" at bounding box center [235, 203] width 23 height 23
click at [391, 140] on button "i" at bounding box center [393, 140] width 23 height 23
click at [241, 136] on button "d" at bounding box center [235, 140] width 23 height 23
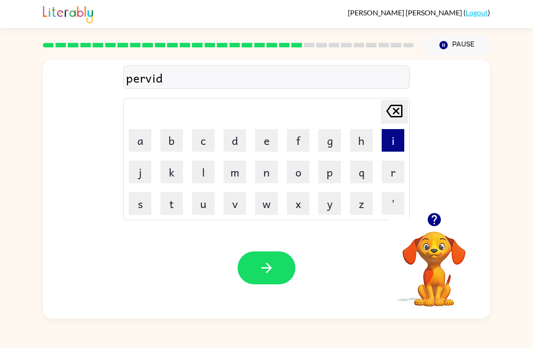
click at [391, 142] on button "i" at bounding box center [393, 140] width 23 height 23
click at [267, 172] on button "n" at bounding box center [266, 172] width 23 height 23
click at [329, 138] on button "g" at bounding box center [329, 140] width 23 height 23
click at [396, 108] on icon "[PERSON_NAME] last character input" at bounding box center [394, 111] width 22 height 22
click at [396, 107] on icon "[PERSON_NAME] last character input" at bounding box center [394, 111] width 22 height 22
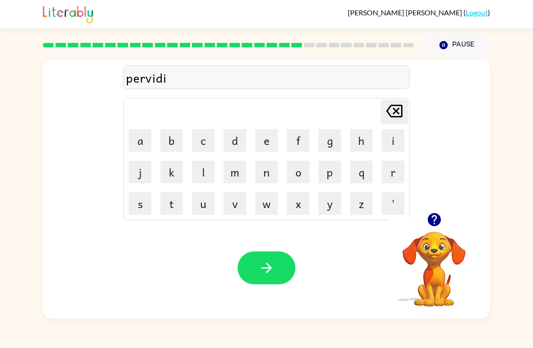
click at [401, 109] on icon at bounding box center [394, 111] width 16 height 13
click at [402, 106] on icon at bounding box center [394, 111] width 16 height 13
click at [403, 107] on icon "[PERSON_NAME] last character input" at bounding box center [394, 111] width 22 height 22
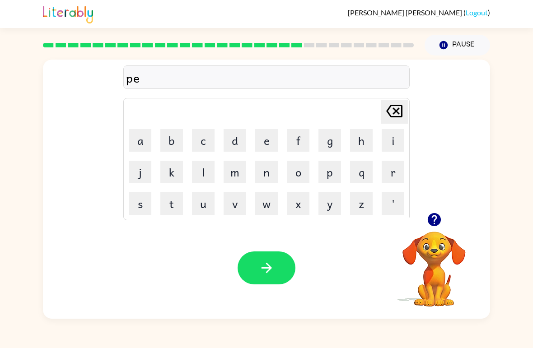
click at [403, 106] on icon "[PERSON_NAME] last character input" at bounding box center [394, 111] width 22 height 22
click at [203, 207] on button "u" at bounding box center [203, 203] width 23 height 23
click at [389, 170] on button "r" at bounding box center [393, 172] width 23 height 23
click at [236, 210] on button "v" at bounding box center [235, 203] width 23 height 23
click at [393, 139] on button "i" at bounding box center [393, 140] width 23 height 23
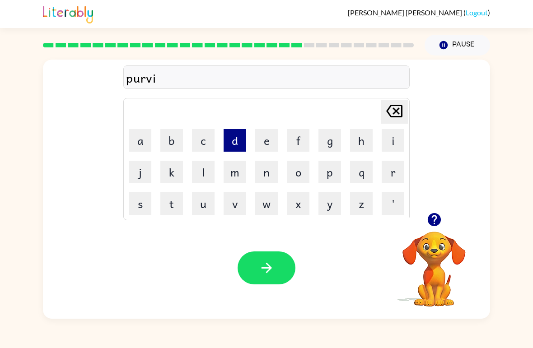
click at [232, 144] on button "d" at bounding box center [235, 140] width 23 height 23
click at [397, 137] on button "i" at bounding box center [393, 140] width 23 height 23
click at [262, 176] on button "n" at bounding box center [266, 172] width 23 height 23
click at [337, 141] on button "g" at bounding box center [329, 140] width 23 height 23
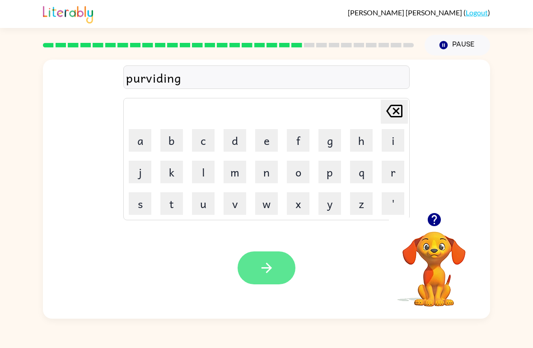
click at [259, 274] on icon "button" at bounding box center [267, 268] width 16 height 16
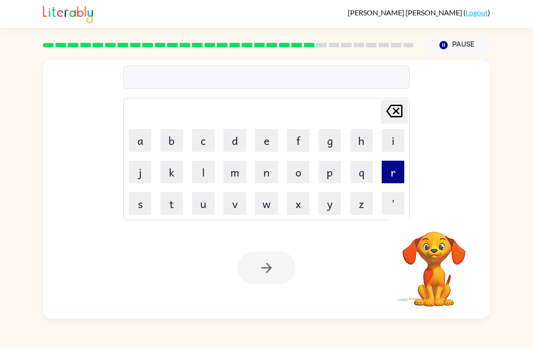
click at [387, 173] on button "r" at bounding box center [393, 172] width 23 height 23
click at [270, 137] on button "e" at bounding box center [266, 140] width 23 height 23
click at [140, 143] on button "a" at bounding box center [140, 140] width 23 height 23
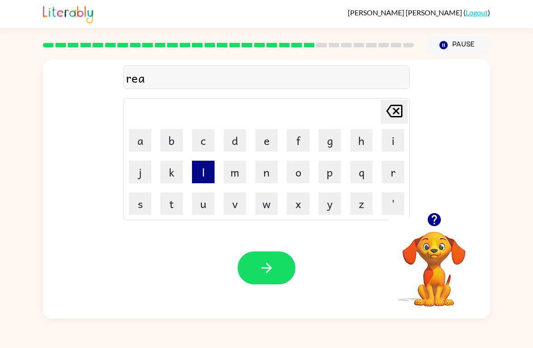
click at [198, 174] on button "l" at bounding box center [203, 172] width 23 height 23
click at [396, 142] on button "i" at bounding box center [393, 140] width 23 height 23
click at [234, 138] on button "d" at bounding box center [235, 140] width 23 height 23
click at [392, 142] on button "i" at bounding box center [393, 140] width 23 height 23
click at [398, 115] on icon at bounding box center [394, 111] width 16 height 13
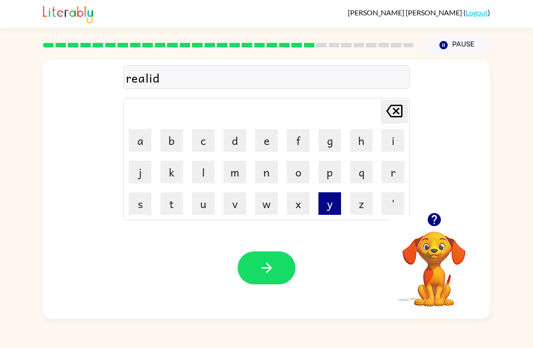
click at [329, 202] on button "y" at bounding box center [329, 203] width 23 height 23
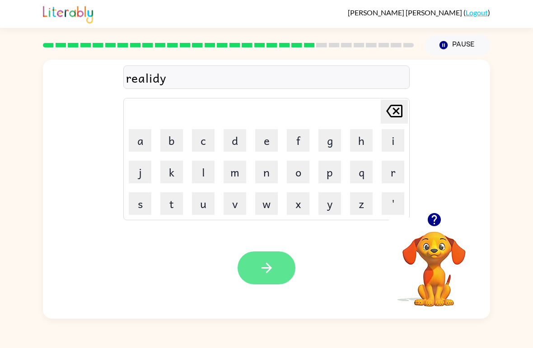
click at [264, 272] on icon "button" at bounding box center [267, 268] width 16 height 16
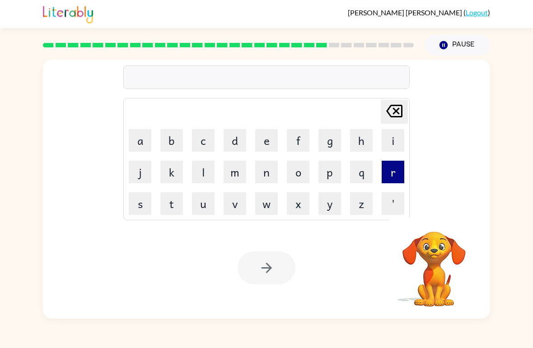
click at [391, 172] on button "r" at bounding box center [393, 172] width 23 height 23
click at [302, 168] on button "o" at bounding box center [298, 172] width 23 height 23
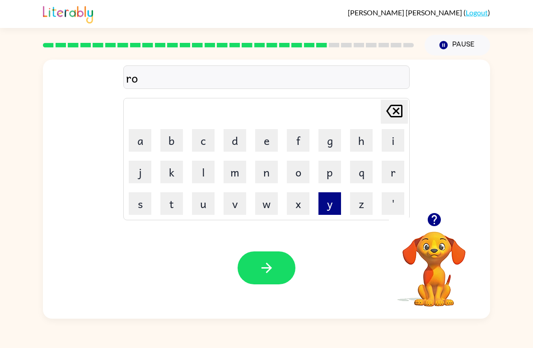
click at [323, 202] on button "y" at bounding box center [329, 203] width 23 height 23
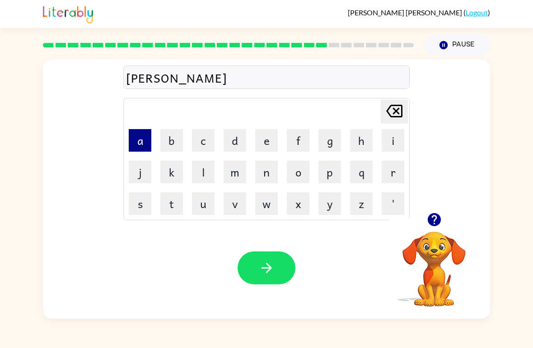
click at [140, 143] on button "a" at bounding box center [140, 140] width 23 height 23
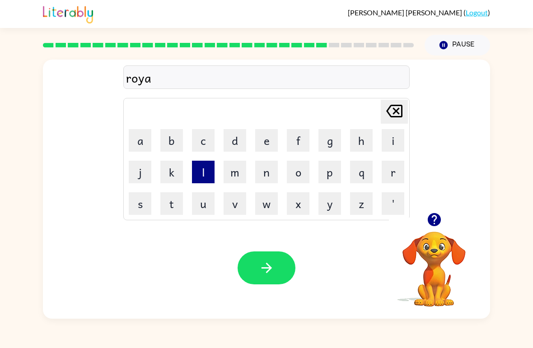
click at [196, 170] on button "l" at bounding box center [203, 172] width 23 height 23
click at [170, 195] on button "t" at bounding box center [171, 203] width 23 height 23
click at [333, 205] on button "y" at bounding box center [329, 203] width 23 height 23
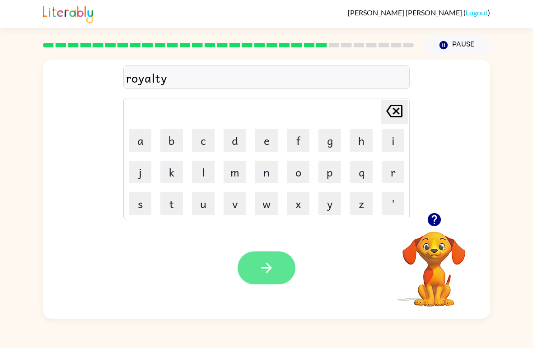
click at [263, 275] on icon "button" at bounding box center [267, 268] width 16 height 16
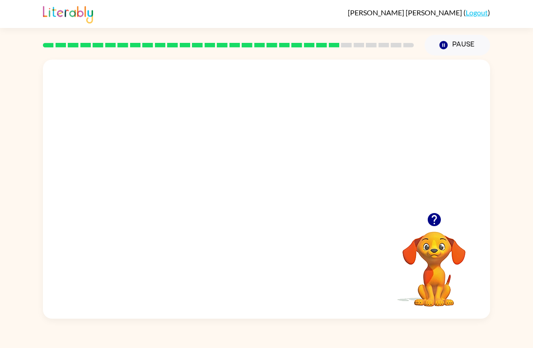
click at [288, 142] on video "Your browser must support playing .mp4 files to use Literably. Please try using…" at bounding box center [266, 136] width 447 height 153
click at [380, 163] on video "Your browser must support playing .mp4 files to use Literably. Please try using…" at bounding box center [266, 136] width 447 height 153
click at [299, 137] on video "Your browser must support playing .mp4 files to use Literably. Please try using…" at bounding box center [266, 136] width 447 height 153
click at [299, 137] on div at bounding box center [266, 189] width 447 height 259
click at [144, 141] on div at bounding box center [266, 189] width 447 height 259
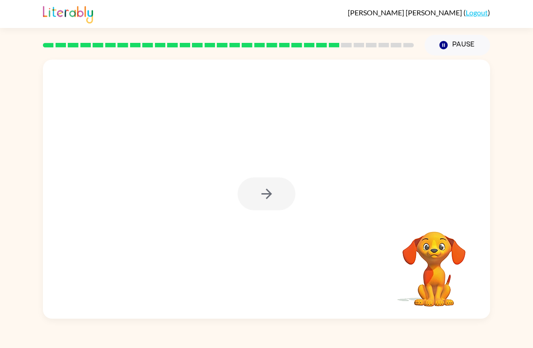
click at [414, 190] on div at bounding box center [266, 189] width 447 height 259
click at [352, 151] on div at bounding box center [266, 189] width 447 height 259
click at [265, 198] on div at bounding box center [266, 193] width 58 height 33
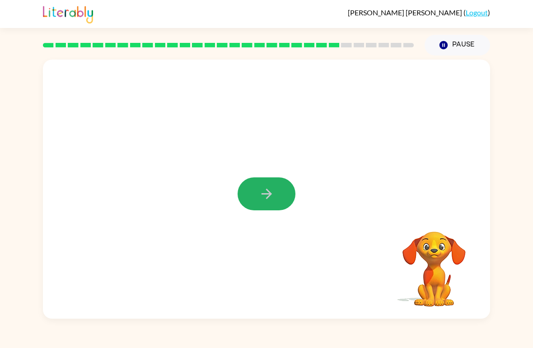
click at [265, 198] on icon "button" at bounding box center [267, 194] width 16 height 16
click at [503, 343] on div "[PERSON_NAME] ( Logout ) Pause Pause Your browser must support playing .mp4 fil…" at bounding box center [266, 174] width 533 height 348
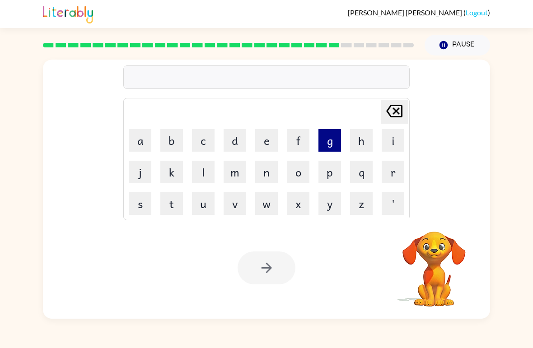
click at [332, 137] on button "g" at bounding box center [329, 140] width 23 height 23
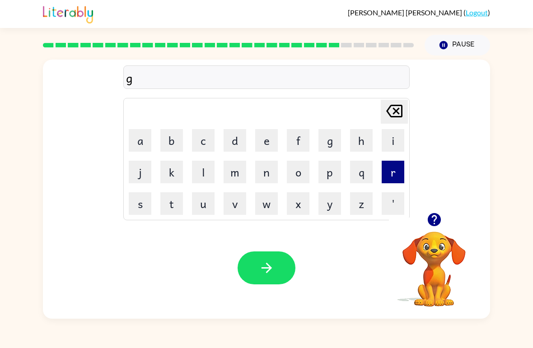
click at [396, 172] on button "r" at bounding box center [393, 172] width 23 height 23
click at [265, 136] on button "e" at bounding box center [266, 140] width 23 height 23
click at [263, 173] on button "n" at bounding box center [266, 172] width 23 height 23
click at [204, 139] on button "c" at bounding box center [203, 140] width 23 height 23
click at [361, 140] on button "h" at bounding box center [361, 140] width 23 height 23
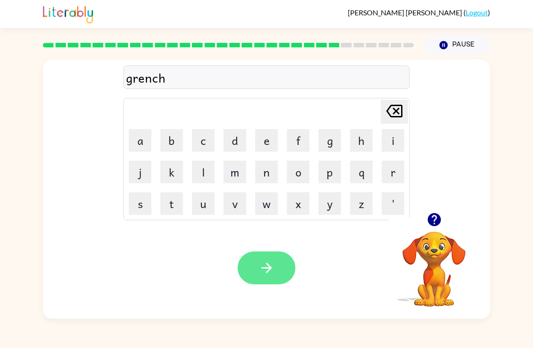
click at [279, 266] on button "button" at bounding box center [266, 267] width 58 height 33
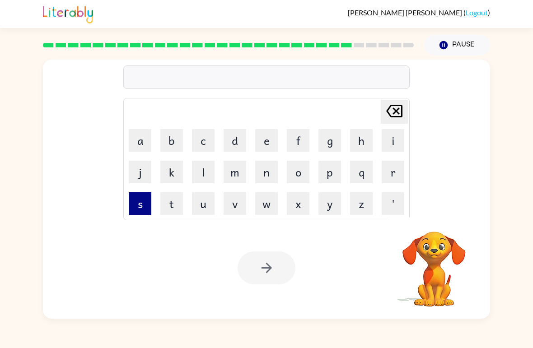
click at [143, 200] on button "s" at bounding box center [140, 203] width 23 height 23
click at [331, 174] on button "p" at bounding box center [329, 172] width 23 height 23
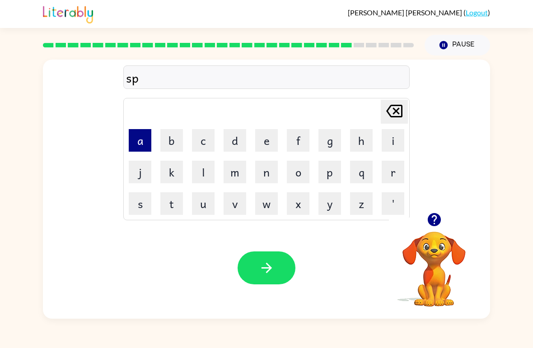
click at [142, 139] on button "a" at bounding box center [140, 140] width 23 height 23
click at [388, 181] on button "r" at bounding box center [393, 172] width 23 height 23
click at [399, 108] on icon at bounding box center [394, 111] width 16 height 13
click at [398, 108] on icon "[PERSON_NAME] last character input" at bounding box center [394, 111] width 22 height 22
click at [396, 109] on icon "[PERSON_NAME] last character input" at bounding box center [394, 111] width 22 height 22
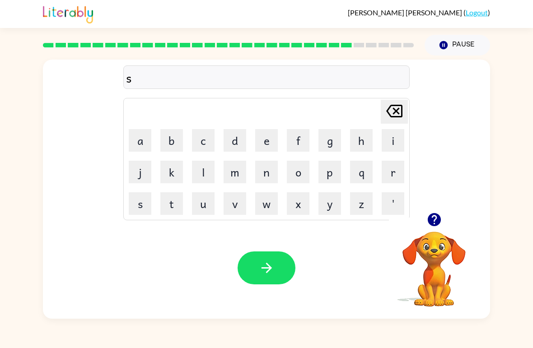
click at [333, 167] on button "p" at bounding box center [329, 172] width 23 height 23
click at [210, 177] on button "l" at bounding box center [203, 172] width 23 height 23
click at [143, 136] on button "a" at bounding box center [140, 140] width 23 height 23
click at [396, 172] on button "r" at bounding box center [393, 172] width 23 height 23
click at [273, 270] on icon "button" at bounding box center [267, 268] width 16 height 16
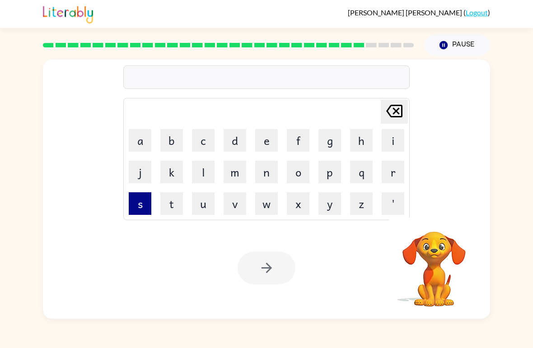
click at [143, 208] on button "s" at bounding box center [140, 203] width 23 height 23
click at [167, 206] on button "t" at bounding box center [171, 203] width 23 height 23
click at [135, 139] on button "a" at bounding box center [140, 140] width 23 height 23
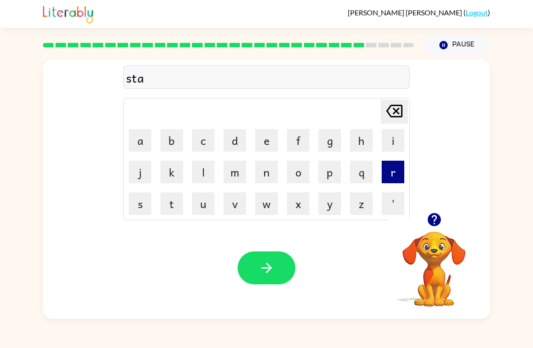
click at [395, 170] on button "r" at bounding box center [393, 172] width 23 height 23
click at [137, 197] on button "s" at bounding box center [140, 203] width 23 height 23
click at [366, 138] on button "h" at bounding box center [361, 140] width 23 height 23
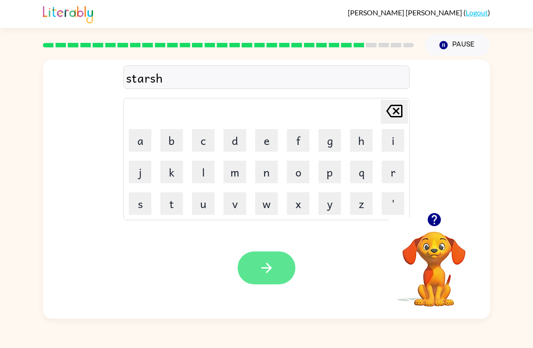
click at [256, 267] on button "button" at bounding box center [266, 267] width 58 height 33
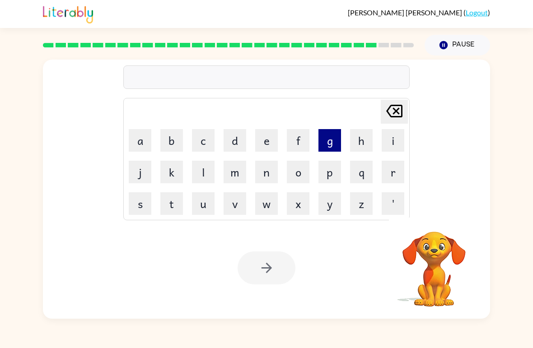
click at [328, 140] on button "g" at bounding box center [329, 140] width 23 height 23
click at [203, 168] on button "l" at bounding box center [203, 172] width 23 height 23
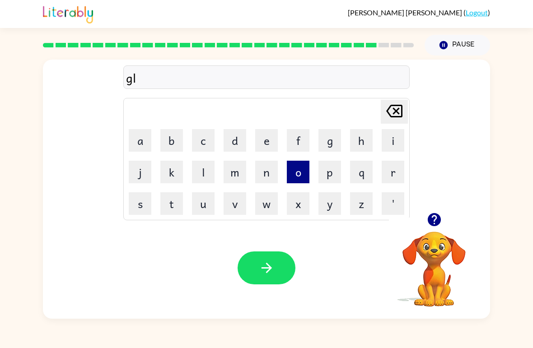
click at [307, 166] on button "o" at bounding box center [298, 172] width 23 height 23
click at [300, 143] on button "f" at bounding box center [298, 140] width 23 height 23
click at [293, 141] on button "f" at bounding box center [298, 140] width 23 height 23
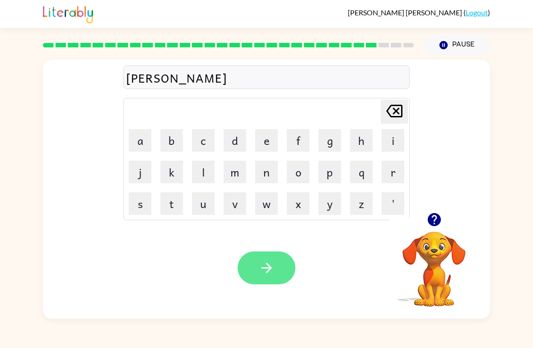
click at [276, 270] on button "button" at bounding box center [266, 267] width 58 height 33
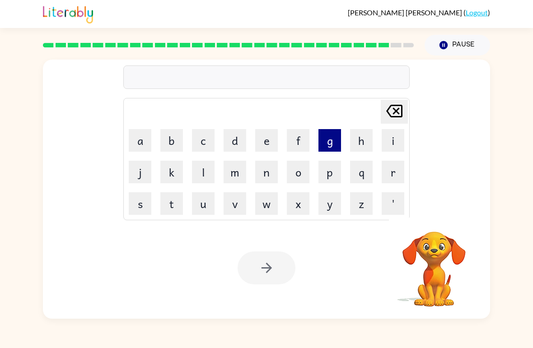
click at [322, 143] on button "g" at bounding box center [329, 140] width 23 height 23
click at [142, 137] on button "a" at bounding box center [140, 140] width 23 height 23
click at [303, 136] on button "f" at bounding box center [298, 140] width 23 height 23
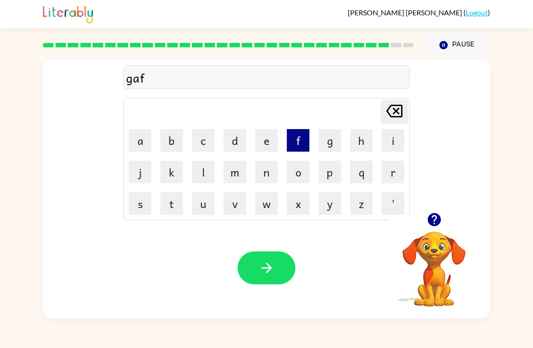
click at [301, 137] on button "f" at bounding box center [298, 140] width 23 height 23
click at [340, 209] on button "y" at bounding box center [329, 203] width 23 height 23
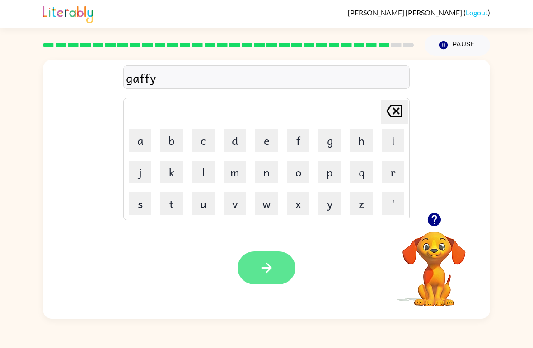
click at [269, 271] on icon "button" at bounding box center [266, 268] width 10 height 10
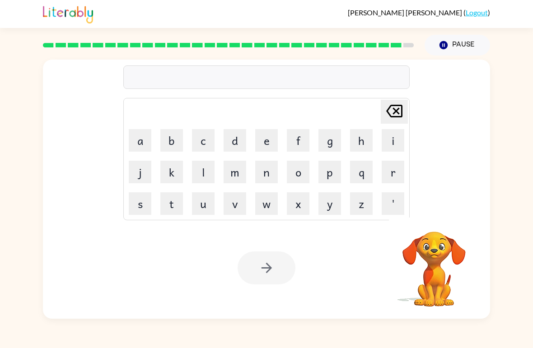
click at [0, 0] on html "[PERSON_NAME] ( Logout ) Pause Pause [PERSON_NAME] last character input a b c d…" at bounding box center [266, 174] width 533 height 348
click at [265, 198] on button "w" at bounding box center [266, 203] width 23 height 23
click at [396, 101] on icon "[PERSON_NAME] last character input" at bounding box center [394, 111] width 22 height 22
click at [244, 204] on button "v" at bounding box center [235, 203] width 23 height 23
click at [396, 110] on icon at bounding box center [394, 111] width 16 height 13
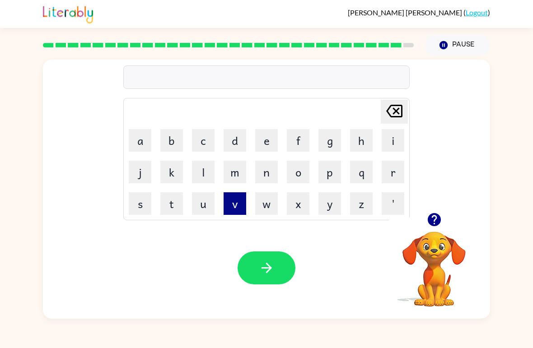
click at [241, 204] on button "v" at bounding box center [235, 203] width 23 height 23
click at [208, 202] on button "u" at bounding box center [203, 203] width 23 height 23
click at [230, 177] on button "m" at bounding box center [235, 172] width 23 height 23
click at [334, 176] on button "p" at bounding box center [329, 172] width 23 height 23
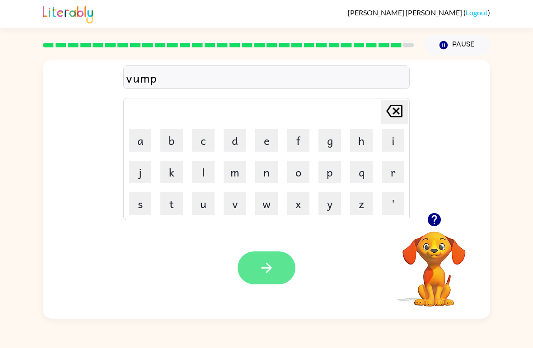
click at [279, 266] on button "button" at bounding box center [266, 267] width 58 height 33
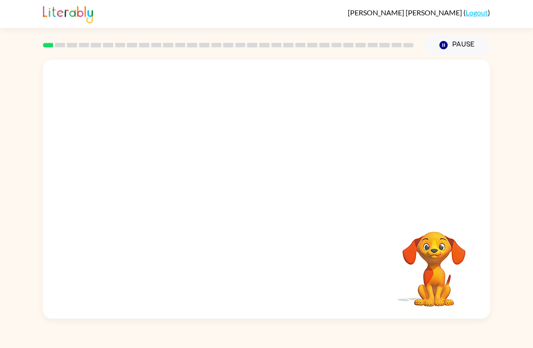
click at [444, 257] on video "Your browser must support playing .mp4 files to use Literably. Please try using…" at bounding box center [434, 263] width 90 height 90
click at [454, 223] on video "Your browser must support playing .mp4 files to use Literably. Please try using…" at bounding box center [434, 263] width 90 height 90
click at [445, 228] on video "Your browser must support playing .mp4 files to use Literably. Please try using…" at bounding box center [434, 263] width 90 height 90
click at [257, 194] on div at bounding box center [266, 193] width 58 height 33
click at [257, 194] on button "button" at bounding box center [266, 193] width 58 height 33
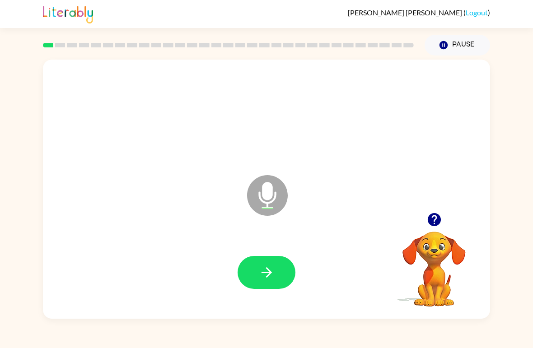
click at [427, 248] on video "Your browser must support playing .mp4 files to use Literably. Please try using…" at bounding box center [434, 263] width 90 height 90
click at [261, 274] on icon "button" at bounding box center [267, 273] width 16 height 16
click at [251, 282] on button "button" at bounding box center [266, 272] width 58 height 33
click at [257, 272] on button "button" at bounding box center [266, 272] width 58 height 33
click at [257, 273] on button "button" at bounding box center [266, 272] width 58 height 33
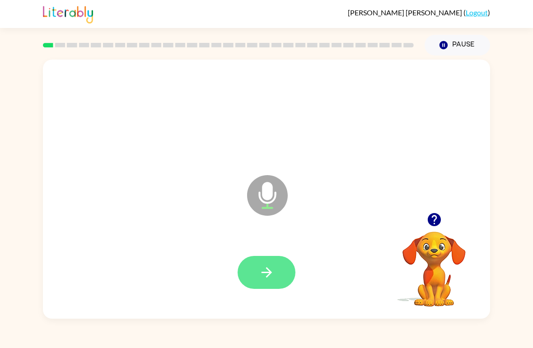
click at [258, 272] on button "button" at bounding box center [266, 272] width 58 height 33
click at [259, 272] on icon "button" at bounding box center [267, 273] width 16 height 16
click at [251, 271] on button "button" at bounding box center [266, 272] width 58 height 33
click at [248, 274] on button "button" at bounding box center [266, 272] width 58 height 33
click at [252, 271] on button "button" at bounding box center [266, 272] width 58 height 33
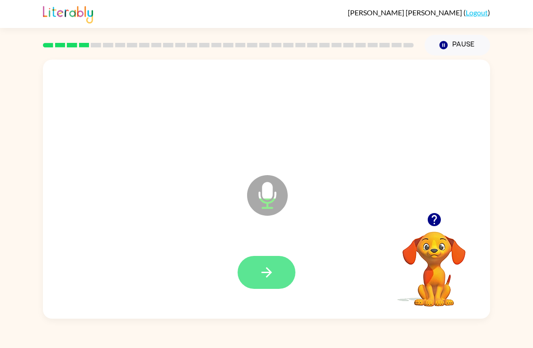
click at [254, 270] on button "button" at bounding box center [266, 272] width 58 height 33
click at [256, 270] on button "button" at bounding box center [266, 272] width 58 height 33
click at [259, 274] on icon "button" at bounding box center [267, 273] width 16 height 16
click at [261, 270] on icon "button" at bounding box center [267, 273] width 16 height 16
click at [263, 265] on icon "button" at bounding box center [267, 273] width 16 height 16
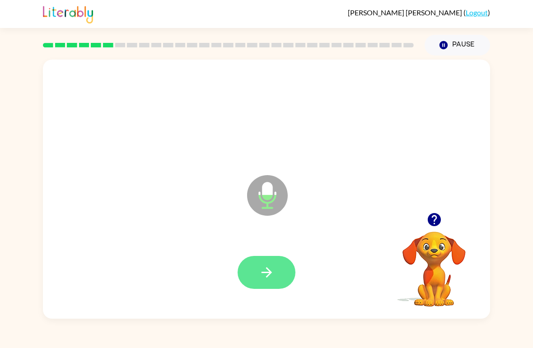
click at [265, 262] on button "button" at bounding box center [266, 272] width 58 height 33
click at [251, 264] on button "button" at bounding box center [266, 272] width 58 height 33
click at [247, 262] on button "button" at bounding box center [266, 272] width 58 height 33
click at [251, 267] on button "button" at bounding box center [266, 272] width 58 height 33
click at [258, 266] on button "button" at bounding box center [266, 272] width 58 height 33
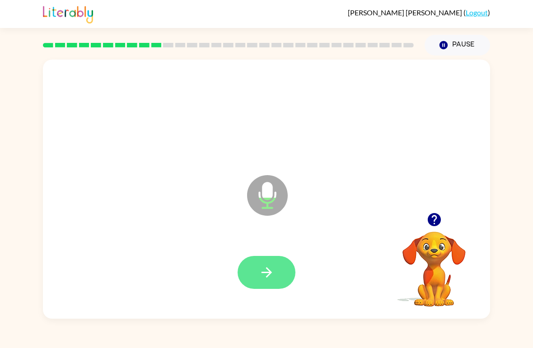
click at [261, 266] on icon "button" at bounding box center [267, 273] width 16 height 16
click at [280, 269] on button "button" at bounding box center [266, 272] width 58 height 33
click at [250, 275] on button "button" at bounding box center [266, 272] width 58 height 33
click at [265, 276] on icon "button" at bounding box center [267, 273] width 16 height 16
click at [261, 278] on icon "button" at bounding box center [267, 273] width 16 height 16
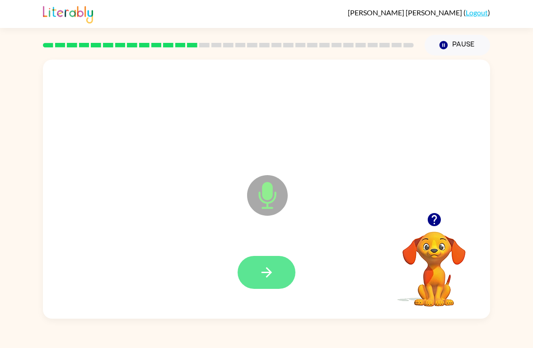
click at [263, 276] on icon "button" at bounding box center [267, 273] width 16 height 16
click at [261, 271] on icon "button" at bounding box center [267, 273] width 16 height 16
click at [251, 280] on button "button" at bounding box center [266, 272] width 58 height 33
click at [260, 272] on icon "button" at bounding box center [267, 273] width 16 height 16
click at [261, 275] on icon "button" at bounding box center [267, 273] width 16 height 16
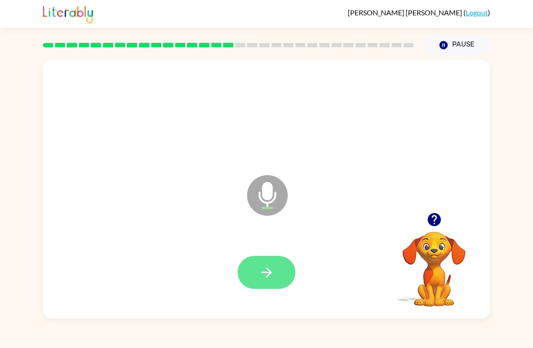
click at [255, 279] on button "button" at bounding box center [266, 272] width 58 height 33
click at [261, 273] on icon "button" at bounding box center [267, 273] width 16 height 16
click at [257, 275] on button "button" at bounding box center [266, 272] width 58 height 33
click at [258, 263] on button "button" at bounding box center [266, 272] width 58 height 33
click at [277, 284] on button "button" at bounding box center [266, 272] width 58 height 33
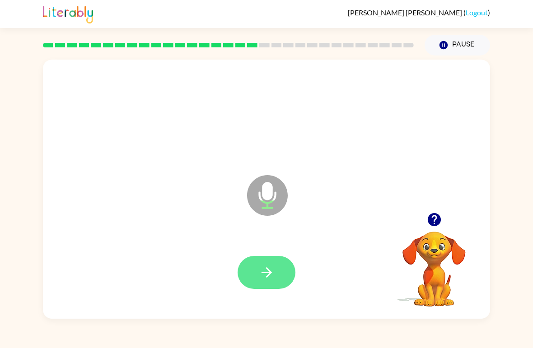
click at [262, 272] on icon "button" at bounding box center [267, 273] width 16 height 16
click at [259, 266] on icon "button" at bounding box center [267, 273] width 16 height 16
click at [256, 268] on button "button" at bounding box center [266, 272] width 58 height 33
click at [269, 276] on icon "button" at bounding box center [267, 273] width 16 height 16
click at [266, 263] on button "button" at bounding box center [266, 272] width 58 height 33
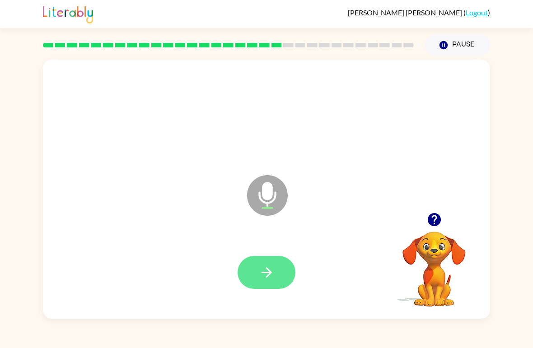
click at [262, 270] on icon "button" at bounding box center [267, 273] width 16 height 16
click at [257, 270] on button "button" at bounding box center [266, 272] width 58 height 33
click at [258, 266] on button "button" at bounding box center [266, 272] width 58 height 33
click at [256, 274] on button "button" at bounding box center [266, 272] width 58 height 33
click at [264, 265] on icon "button" at bounding box center [267, 273] width 16 height 16
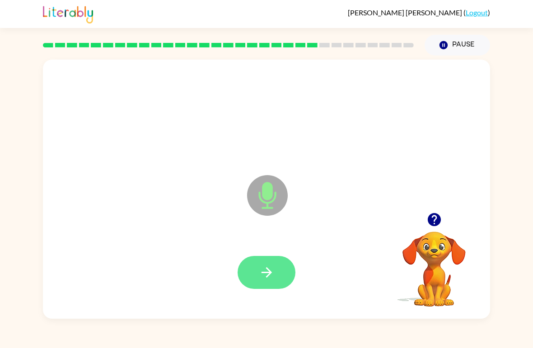
click at [266, 273] on icon "button" at bounding box center [266, 272] width 10 height 10
click at [255, 271] on button "button" at bounding box center [266, 272] width 58 height 33
click at [256, 265] on button "button" at bounding box center [266, 272] width 58 height 33
click at [249, 278] on button "button" at bounding box center [266, 272] width 58 height 33
click at [282, 274] on button "button" at bounding box center [266, 272] width 58 height 33
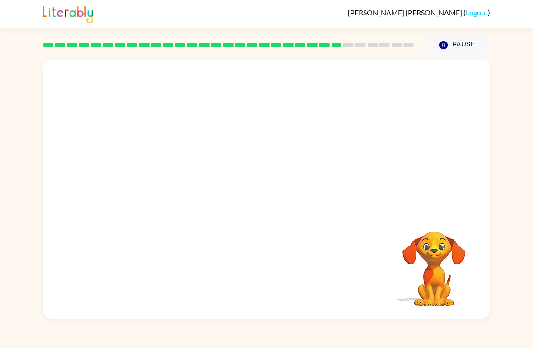
click at [277, 282] on html "[PERSON_NAME] ( Logout ) Pause Pause Your browser must support playing .mp4 fil…" at bounding box center [266, 174] width 533 height 348
click at [277, 282] on div "Your browser must support playing .mp4 files to use Literably. Please try using…" at bounding box center [266, 189] width 447 height 259
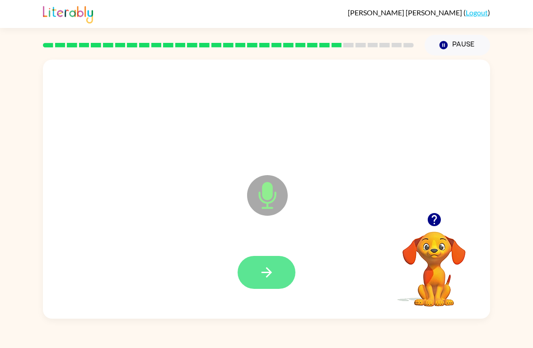
click at [279, 274] on button "button" at bounding box center [266, 272] width 58 height 33
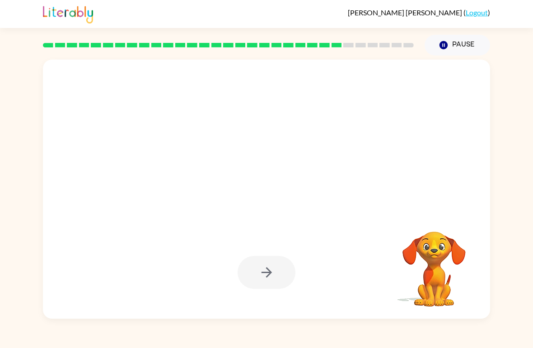
click at [530, 218] on div "Your browser must support playing .mp4 files to use Literably. Please try using…" at bounding box center [266, 187] width 533 height 263
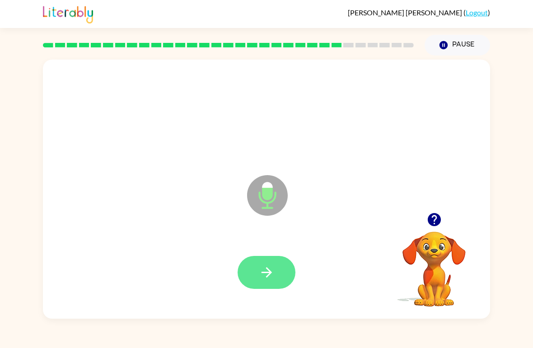
click at [279, 269] on button "button" at bounding box center [266, 272] width 58 height 33
click at [284, 281] on button "button" at bounding box center [266, 272] width 58 height 33
click at [279, 272] on button "button" at bounding box center [266, 272] width 58 height 33
click at [279, 276] on button "button" at bounding box center [266, 272] width 58 height 33
click at [276, 270] on button "button" at bounding box center [266, 272] width 58 height 33
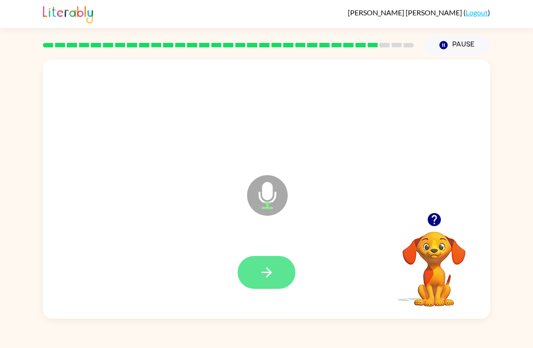
click at [268, 271] on icon "button" at bounding box center [267, 273] width 16 height 16
click at [279, 272] on button "button" at bounding box center [266, 272] width 58 height 33
click at [266, 267] on icon "button" at bounding box center [267, 273] width 16 height 16
click at [265, 282] on button "button" at bounding box center [266, 272] width 58 height 33
click at [274, 274] on icon "button" at bounding box center [267, 273] width 16 height 16
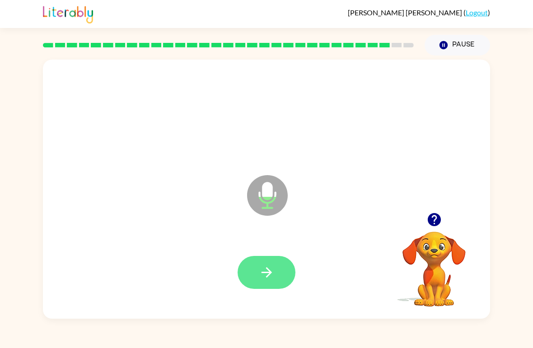
click at [276, 269] on button "button" at bounding box center [266, 272] width 58 height 33
click at [242, 279] on button "button" at bounding box center [266, 272] width 58 height 33
click at [282, 273] on button "button" at bounding box center [266, 272] width 58 height 33
